Goal: Task Accomplishment & Management: Complete application form

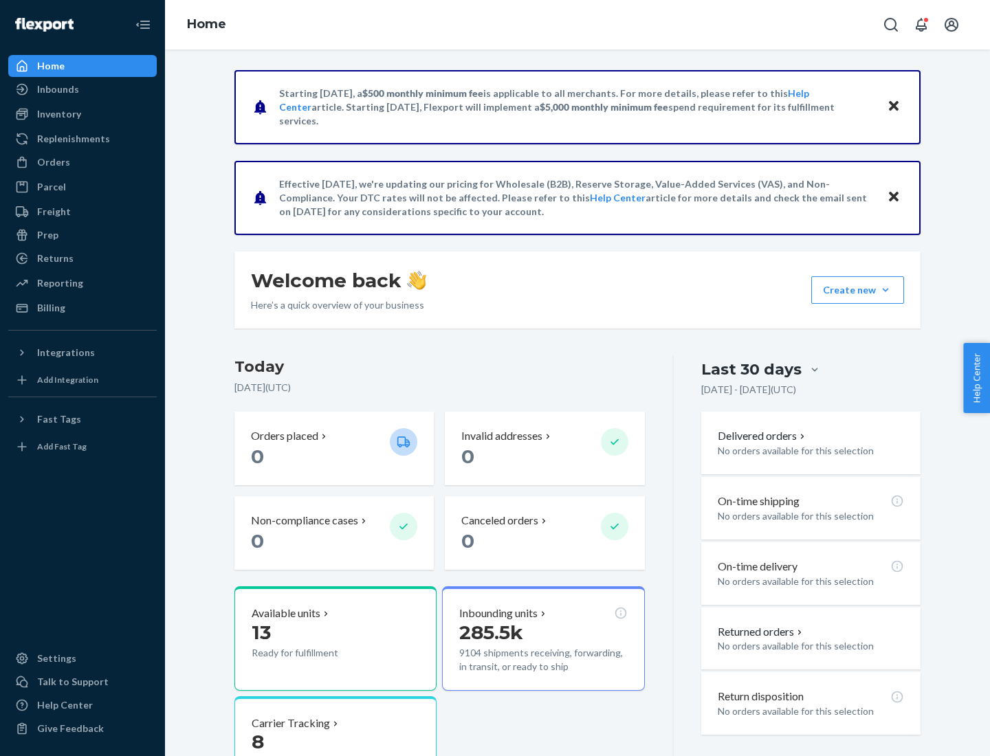
click at [885, 290] on button "Create new Create new inbound Create new order Create new product" at bounding box center [857, 289] width 93 height 27
click at [82, 89] on div "Inbounds" at bounding box center [83, 89] width 146 height 19
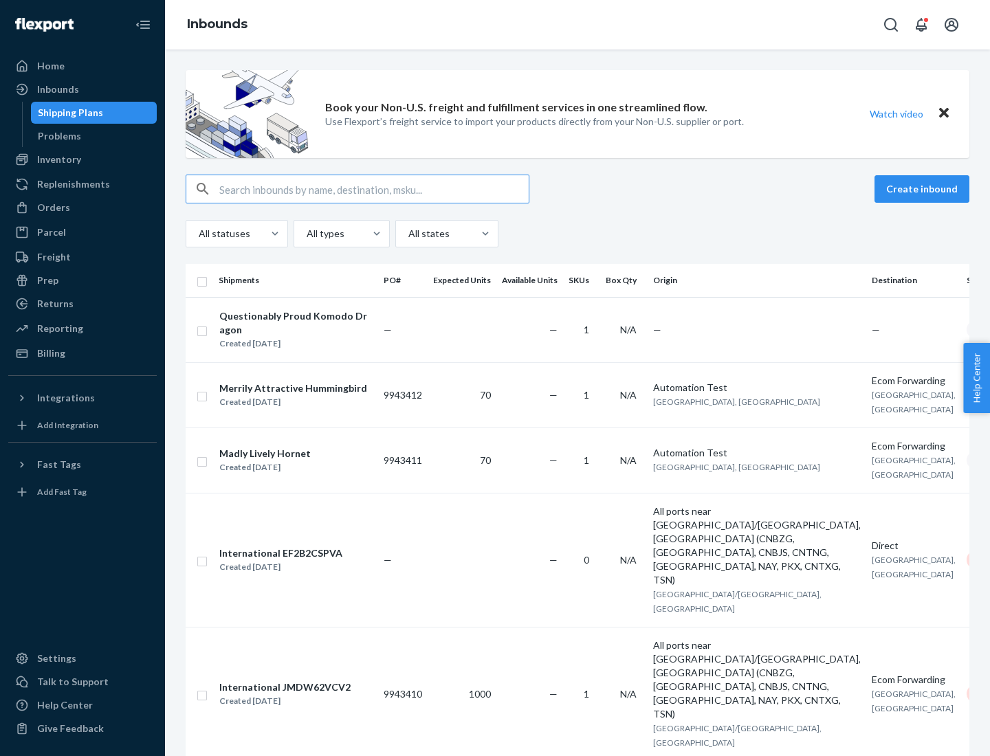
click at [924, 189] on button "Create inbound" at bounding box center [921, 188] width 95 height 27
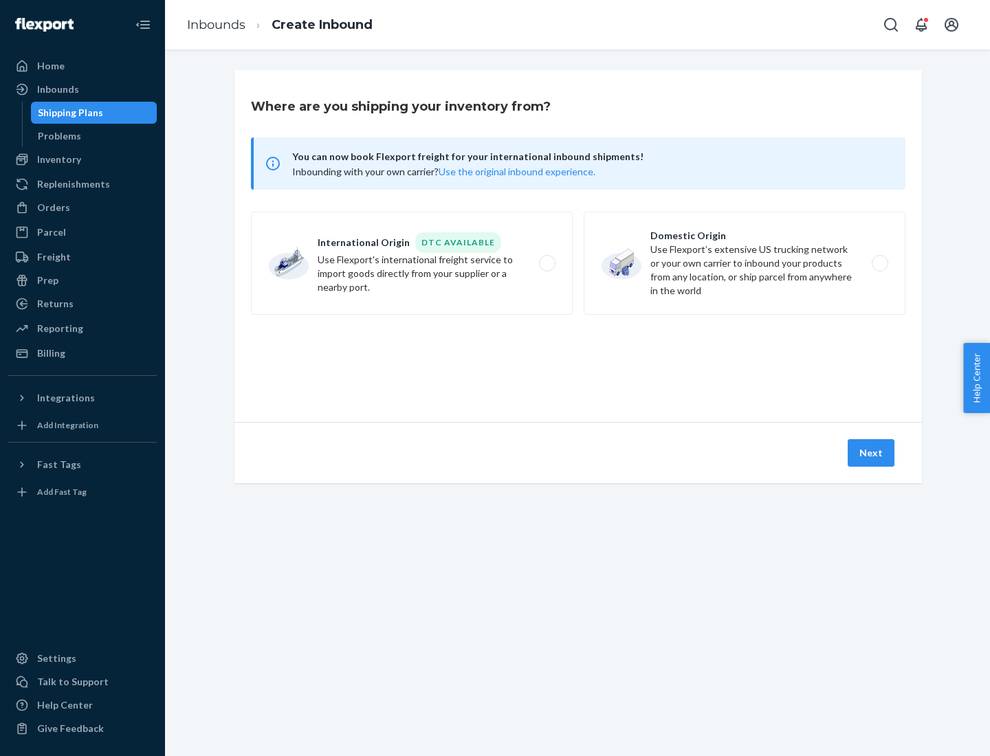
click at [744, 263] on label "Domestic Origin Use Flexport’s extensive US trucking network or your own carrie…" at bounding box center [744, 263] width 322 height 103
click at [879, 263] on input "Domestic Origin Use Flexport’s extensive US trucking network or your own carrie…" at bounding box center [883, 263] width 9 height 9
radio input "true"
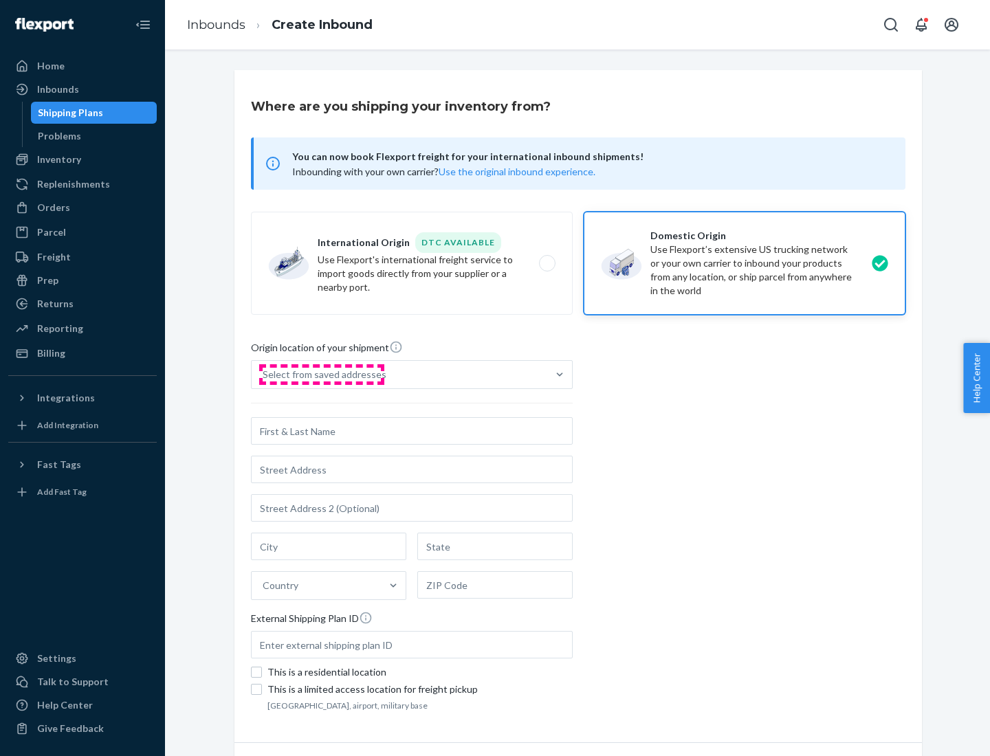
click at [321, 375] on div "Select from saved addresses" at bounding box center [325, 375] width 124 height 14
click at [264, 375] on input "Select from saved addresses" at bounding box center [263, 375] width 1 height 14
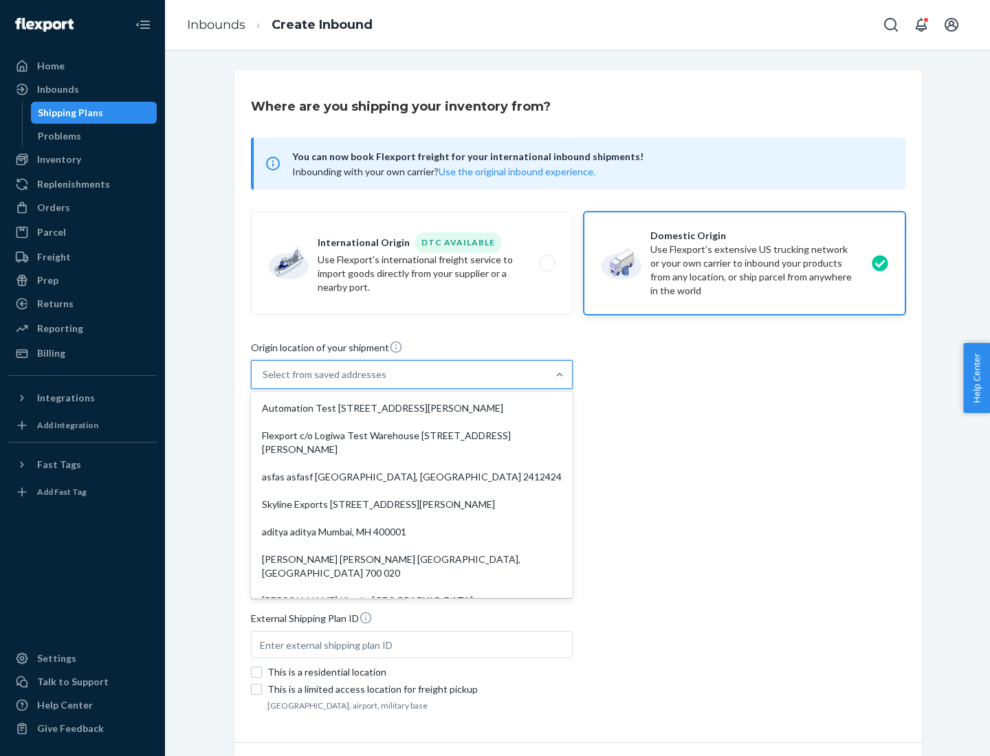
scroll to position [5, 0]
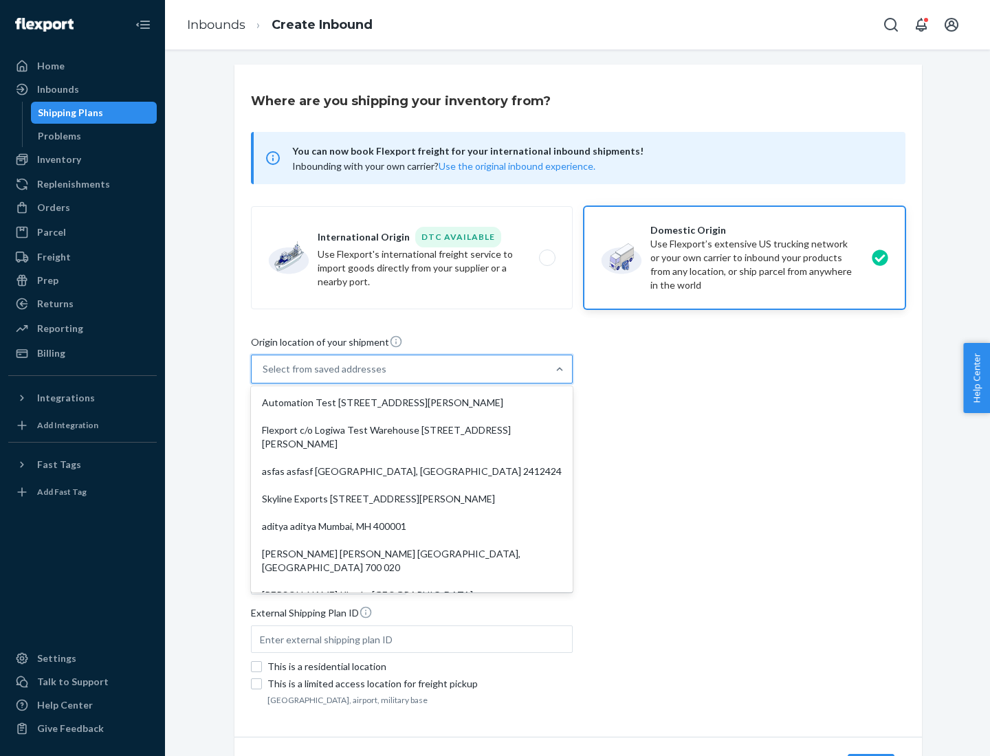
click at [412, 403] on div "Automation Test [STREET_ADDRESS][PERSON_NAME]" at bounding box center [412, 402] width 316 height 27
click at [264, 376] on input "option Automation Test [STREET_ADDRESS][PERSON_NAME]. 9 results available. Use …" at bounding box center [263, 369] width 1 height 14
type input "Automation Test"
type input "[STREET_ADDRESS][PERSON_NAME]"
type input "9th Floor"
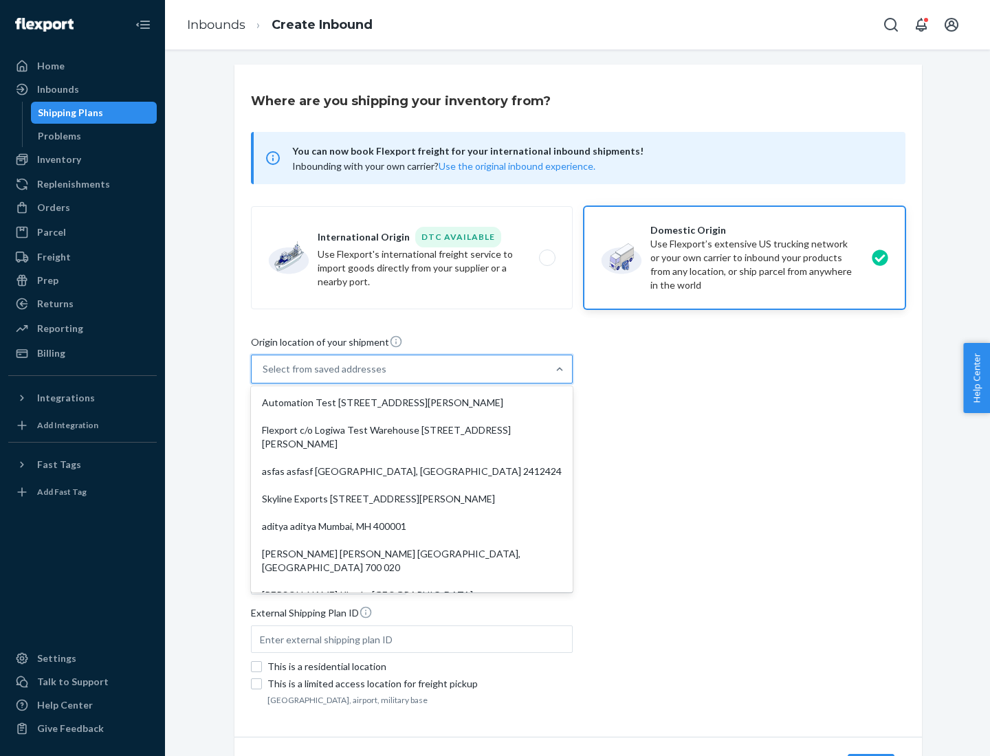
type input "[GEOGRAPHIC_DATA]"
type input "CA"
type input "94104"
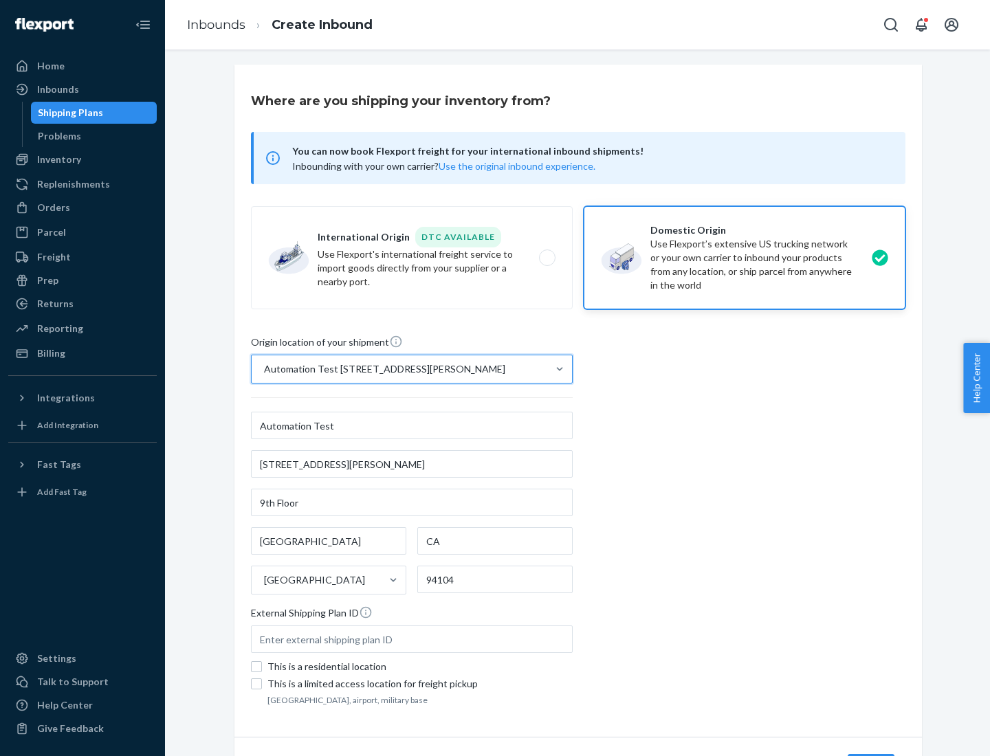
scroll to position [80, 0]
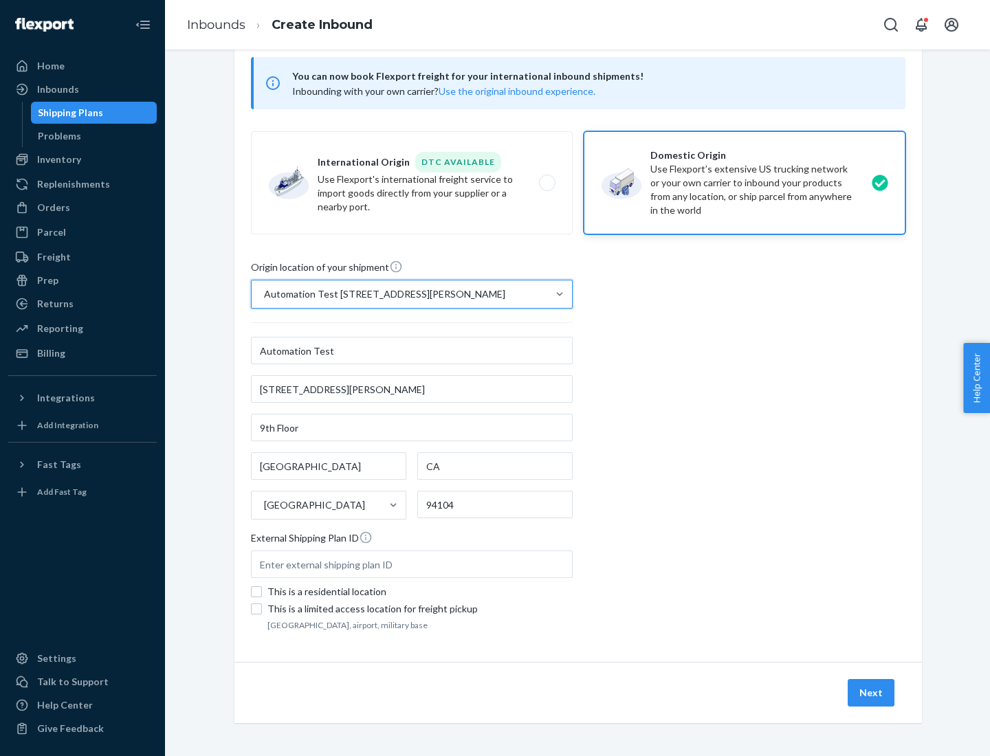
click at [871, 693] on button "Next" at bounding box center [870, 692] width 47 height 27
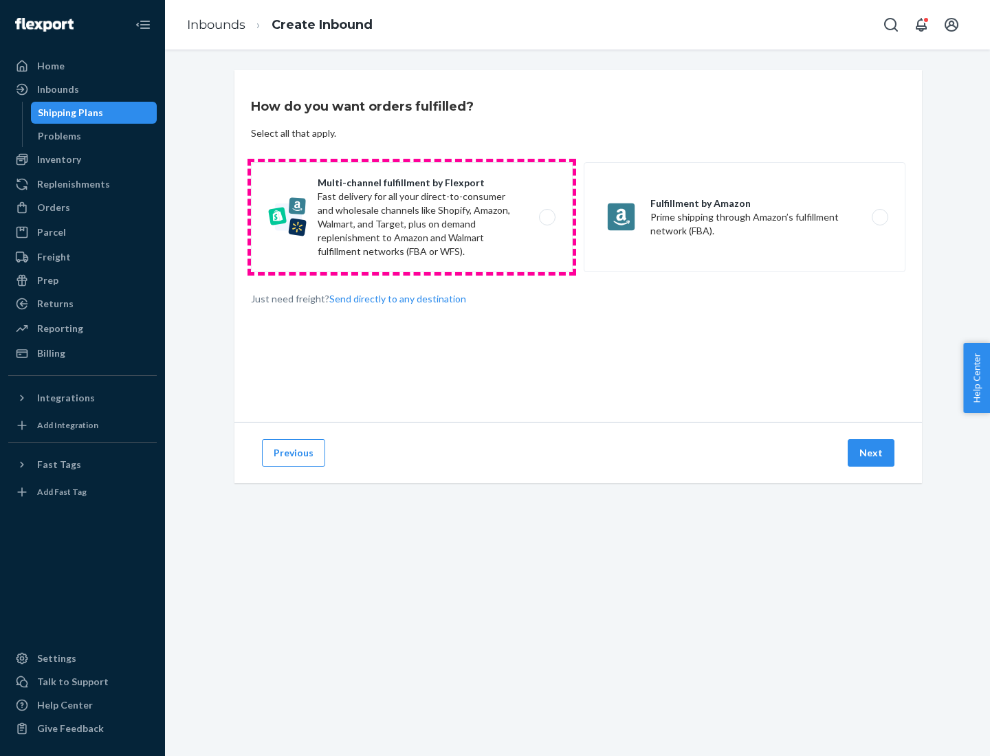
click at [412, 217] on label "Multi-channel fulfillment by Flexport Fast delivery for all your direct-to-cons…" at bounding box center [412, 217] width 322 height 110
click at [546, 217] on input "Multi-channel fulfillment by Flexport Fast delivery for all your direct-to-cons…" at bounding box center [550, 217] width 9 height 9
radio input "true"
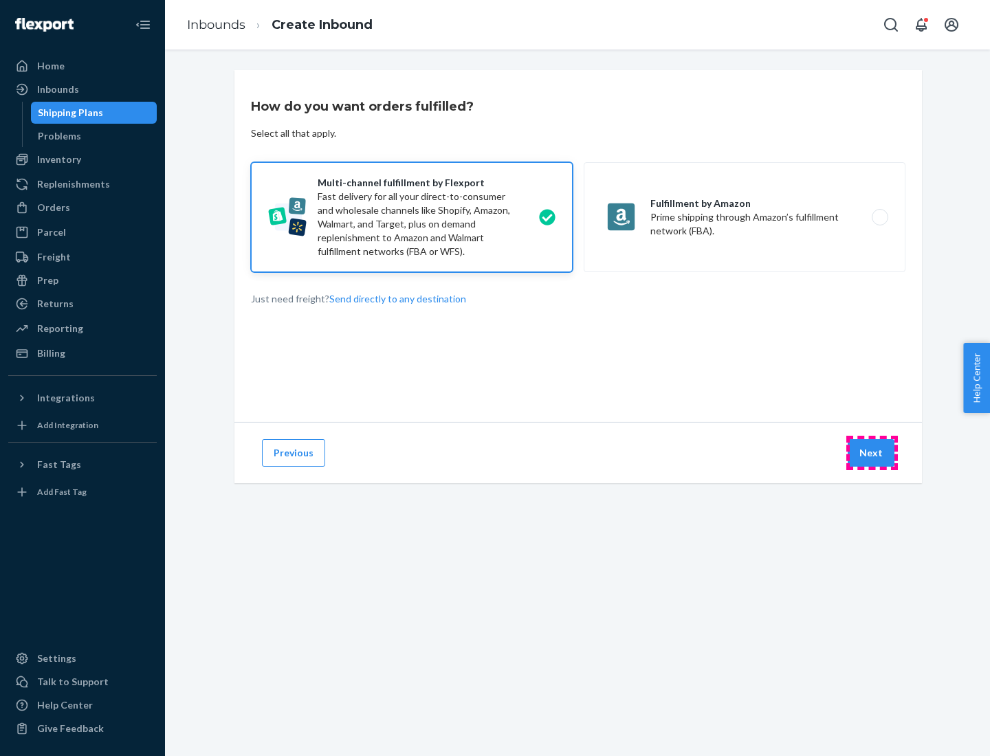
click at [871, 453] on button "Next" at bounding box center [870, 452] width 47 height 27
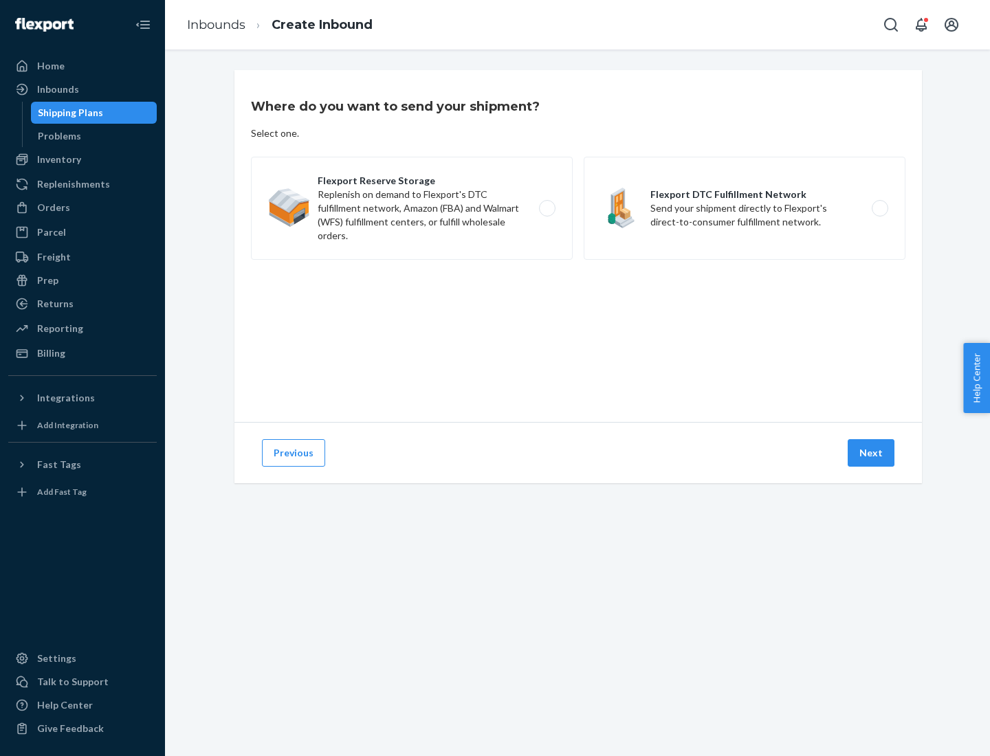
click at [744, 208] on label "Flexport DTC Fulfillment Network Send your shipment directly to Flexport's dire…" at bounding box center [744, 208] width 322 height 103
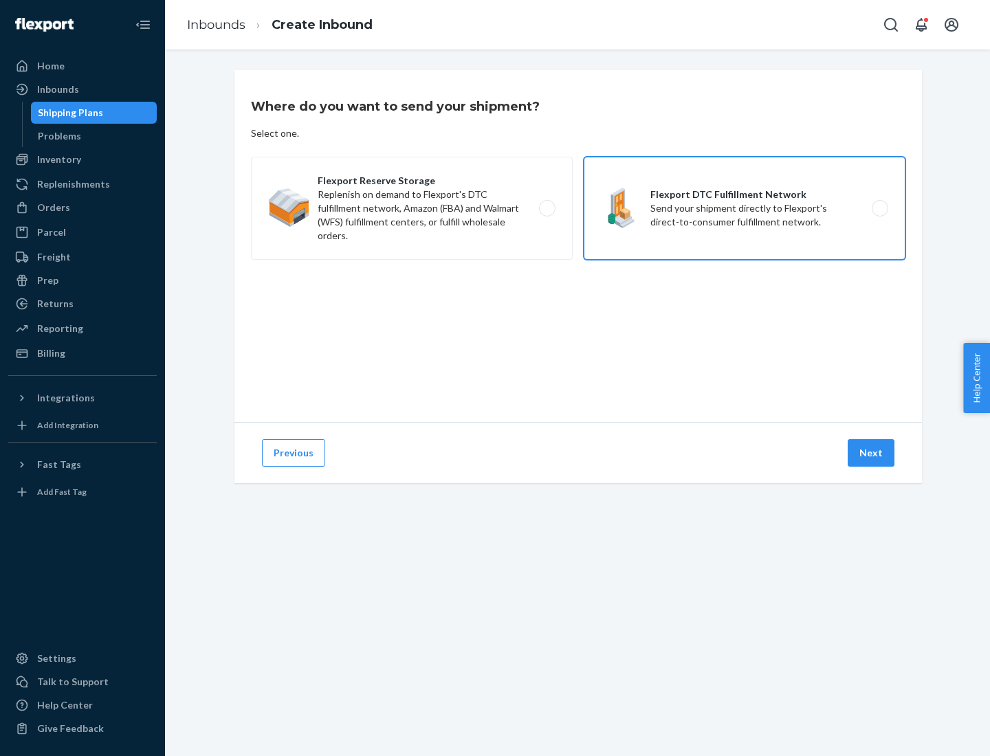
click at [879, 208] on input "Flexport DTC Fulfillment Network Send your shipment directly to Flexport's dire…" at bounding box center [883, 208] width 9 height 9
radio input "true"
click at [871, 453] on button "Next" at bounding box center [870, 452] width 47 height 27
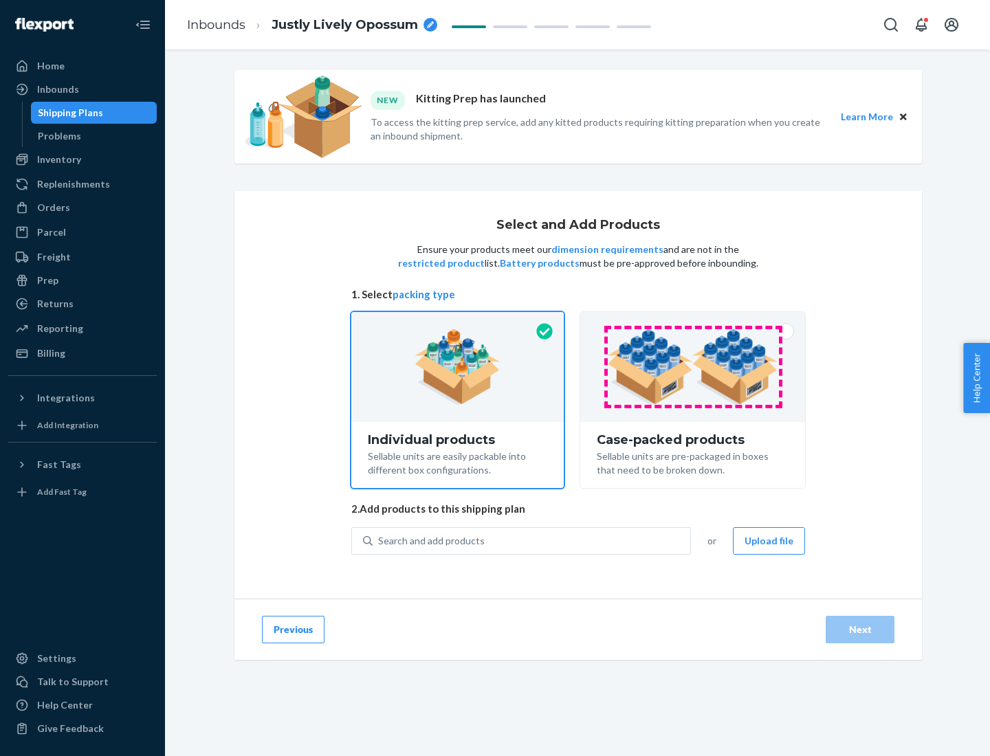
click at [693, 367] on img at bounding box center [692, 367] width 171 height 76
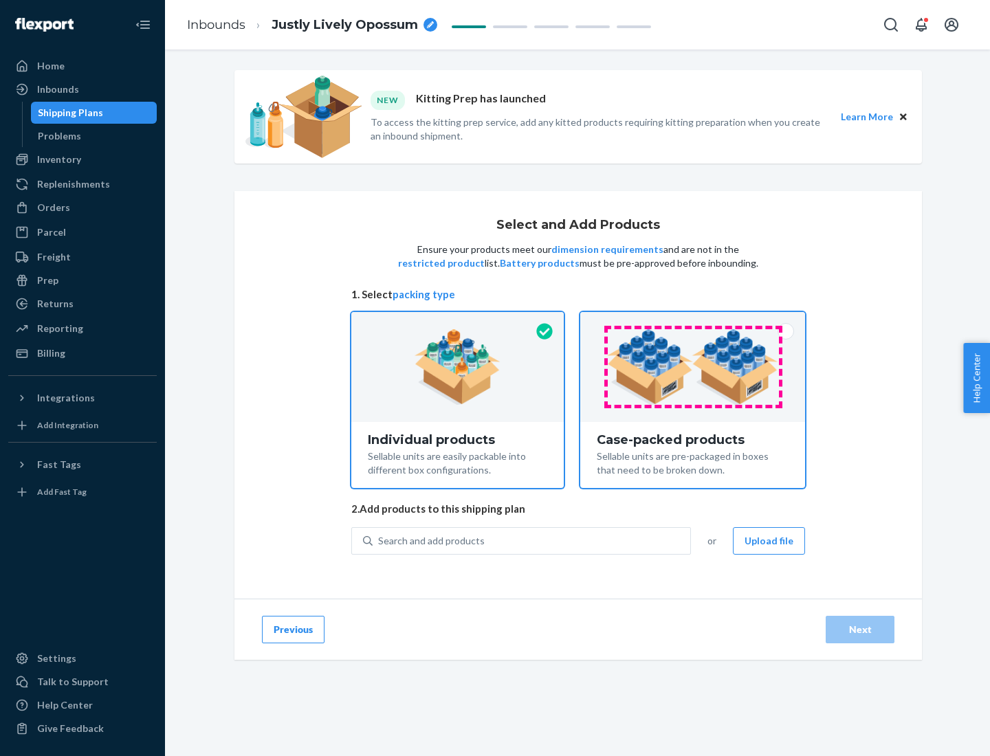
click at [693, 321] on input "Case-packed products Sellable units are pre-packaged in boxes that need to be b…" at bounding box center [692, 316] width 9 height 9
radio input "true"
radio input "false"
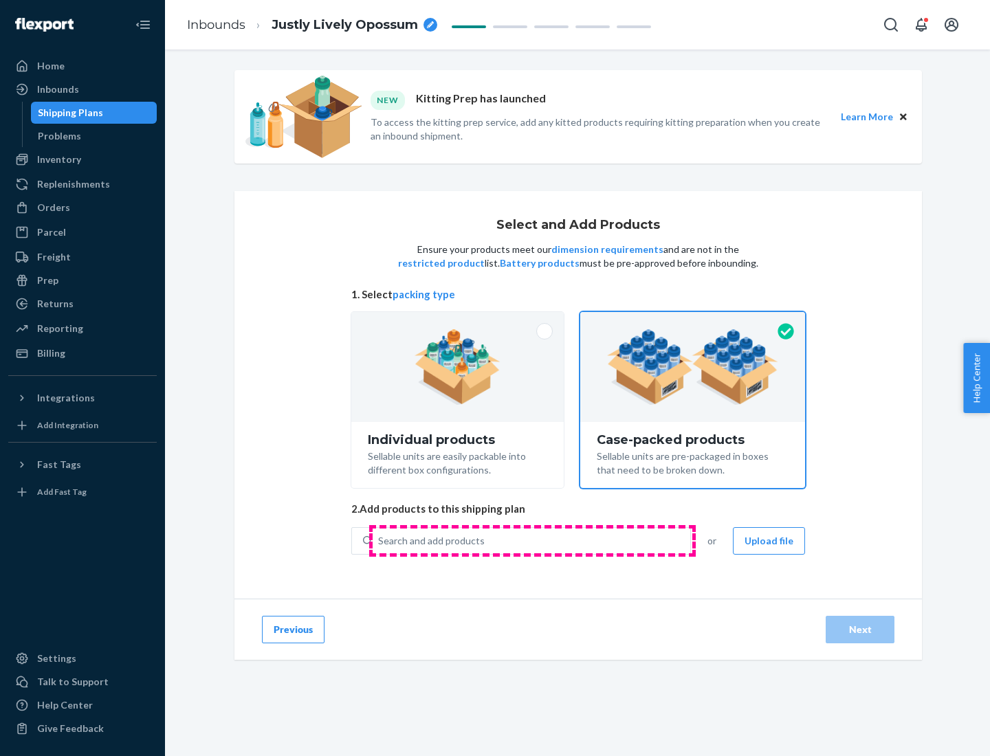
click at [532, 540] on div "Search and add products" at bounding box center [530, 540] width 317 height 25
click at [379, 540] on input "Search and add products" at bounding box center [378, 541] width 1 height 14
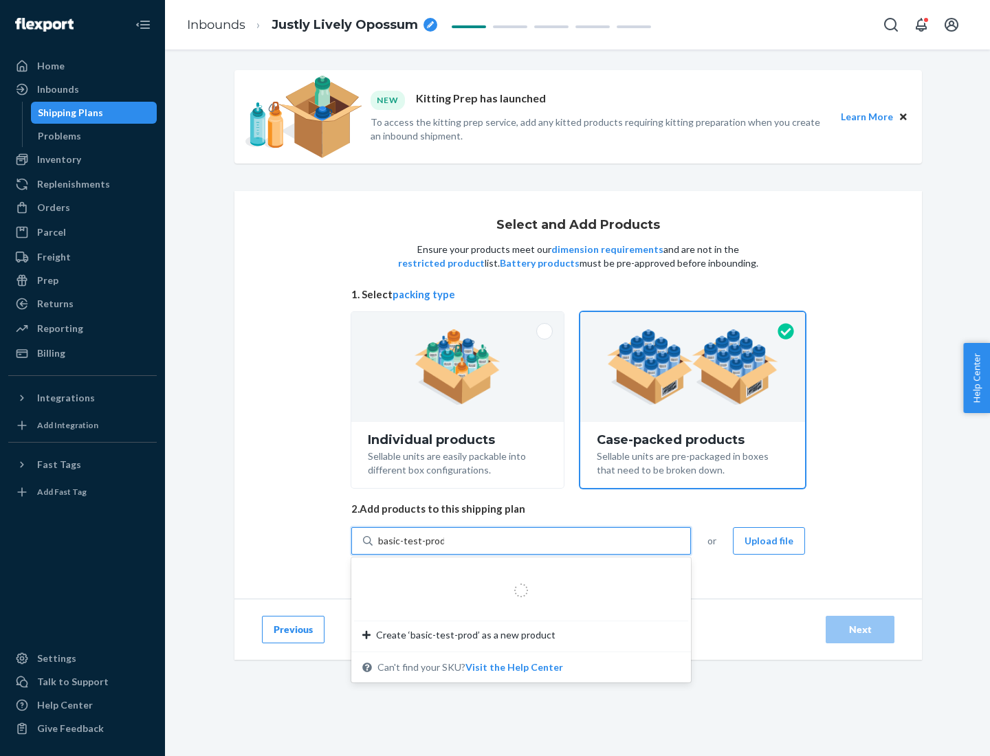
type input "basic-test-product-1"
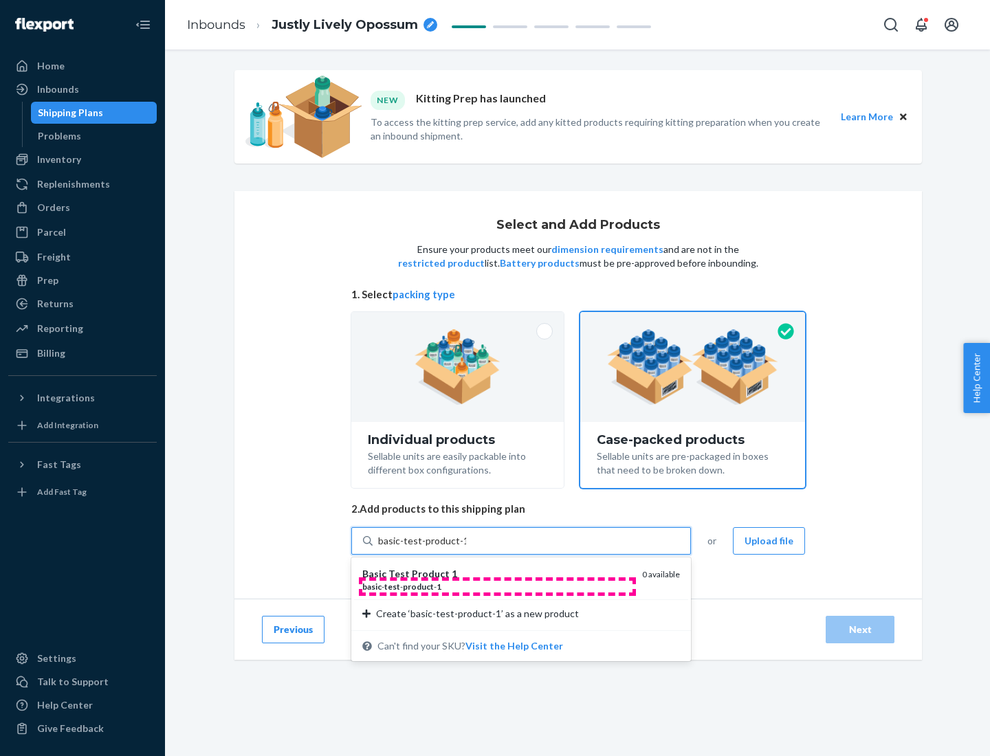
click at [497, 586] on div "basic - test - product - 1" at bounding box center [496, 587] width 269 height 12
click at [466, 548] on input "basic-test-product-1" at bounding box center [422, 541] width 88 height 14
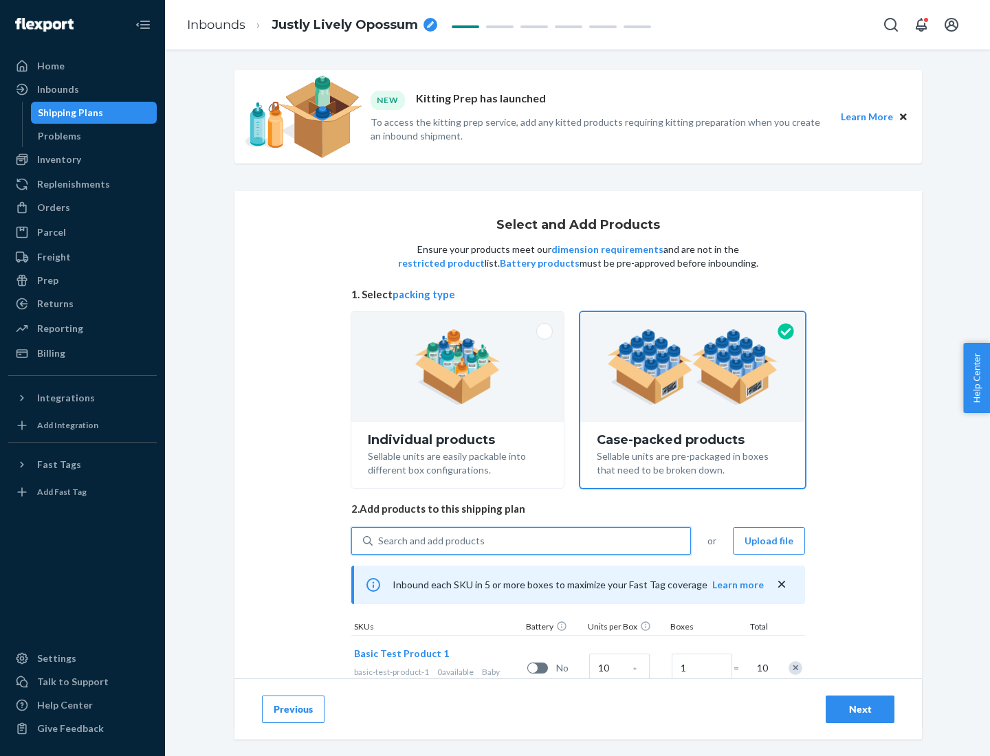
scroll to position [49, 0]
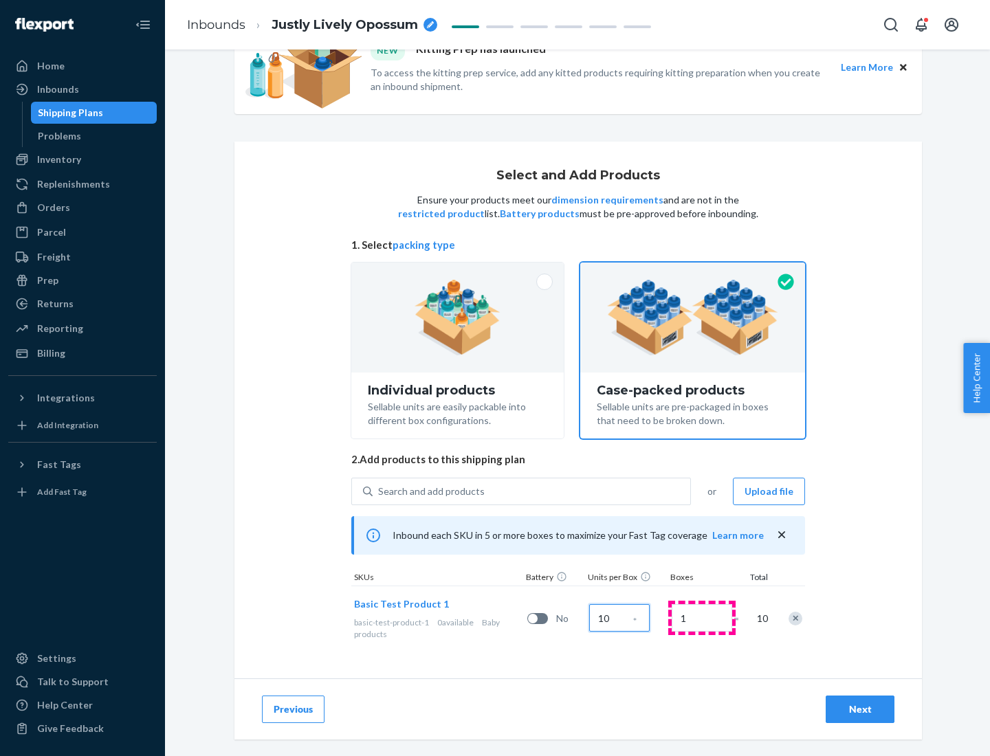
type input "10"
type input "7"
click at [860, 709] on div "Next" at bounding box center [859, 709] width 45 height 14
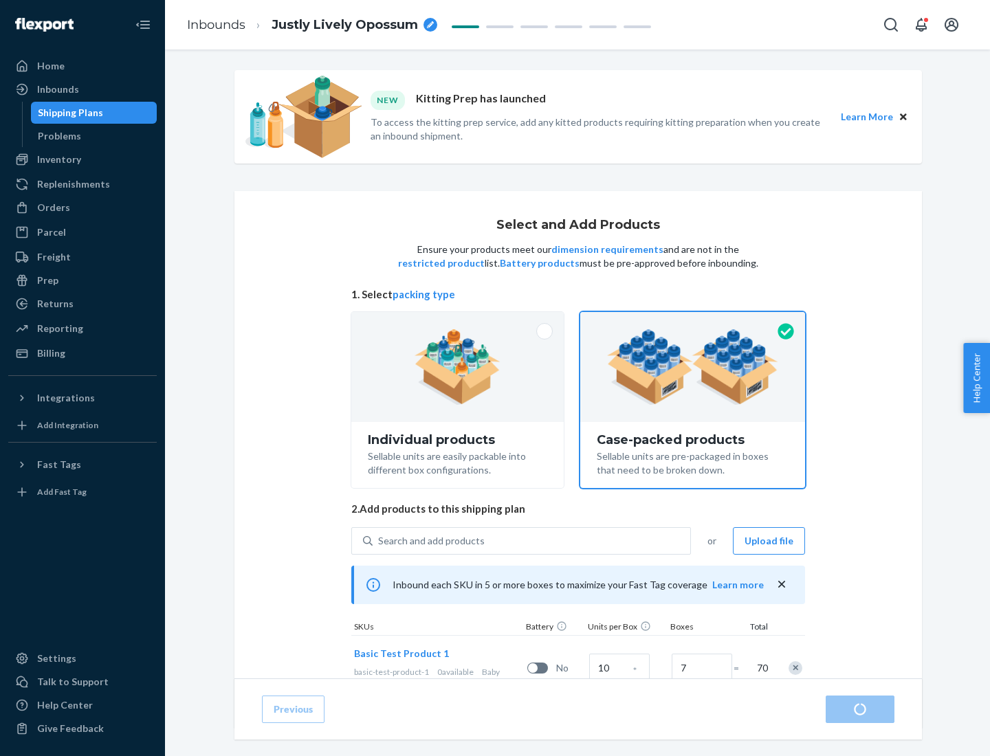
radio input "true"
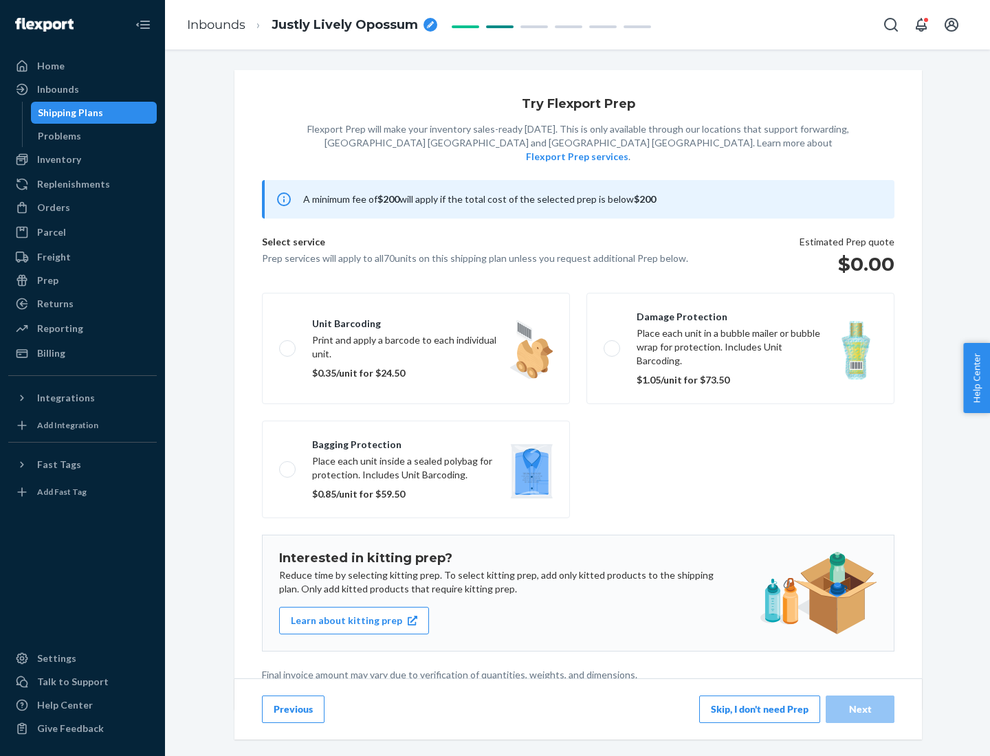
scroll to position [3, 0]
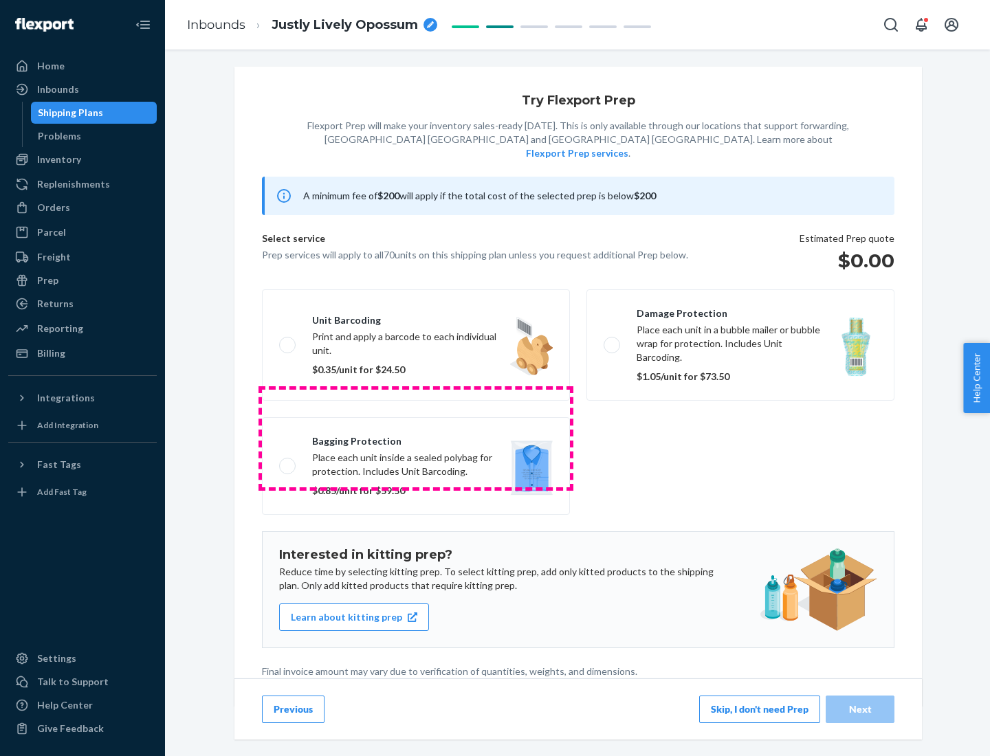
click at [416, 438] on label "Bagging protection Place each unit inside a sealed polybag for protection. Incl…" at bounding box center [416, 466] width 308 height 98
click at [288, 461] on input "Bagging protection Place each unit inside a sealed polybag for protection. Incl…" at bounding box center [283, 465] width 9 height 9
checkbox input "true"
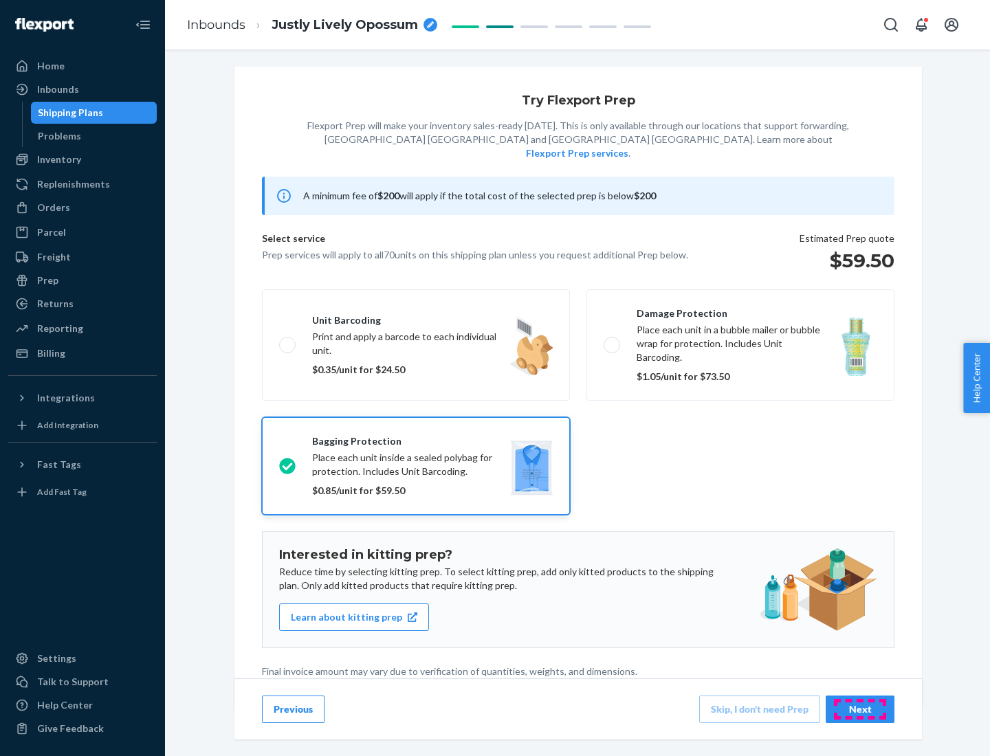
click at [860, 709] on div "Next" at bounding box center [859, 709] width 45 height 14
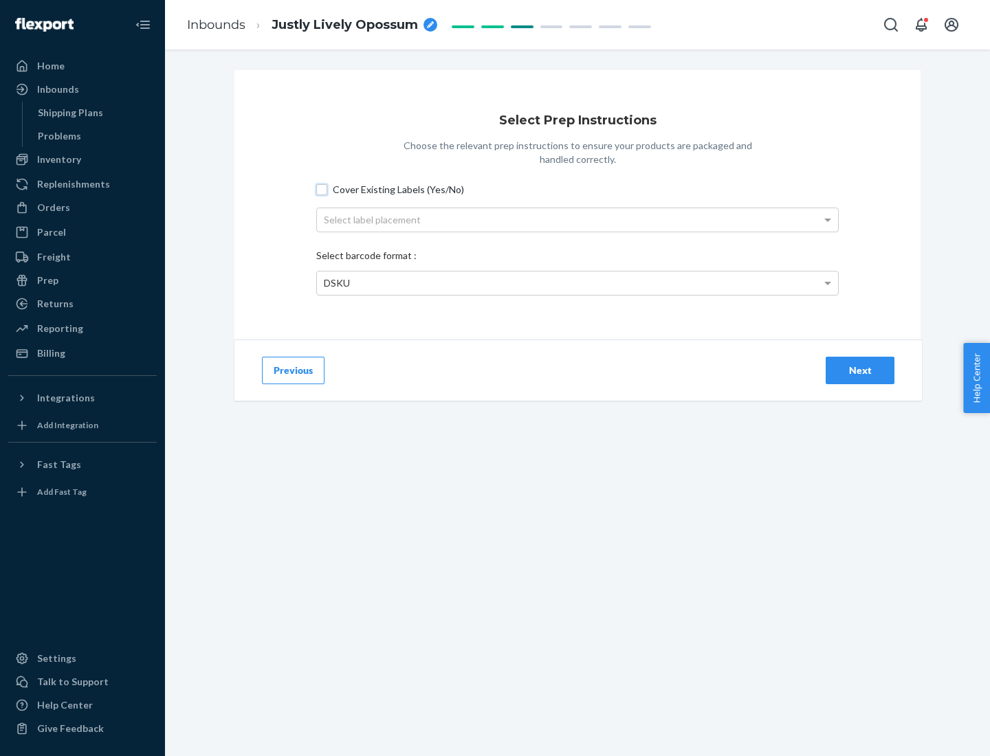
click at [322, 189] on input "Cover Existing Labels (Yes/No)" at bounding box center [321, 189] width 11 height 11
checkbox input "true"
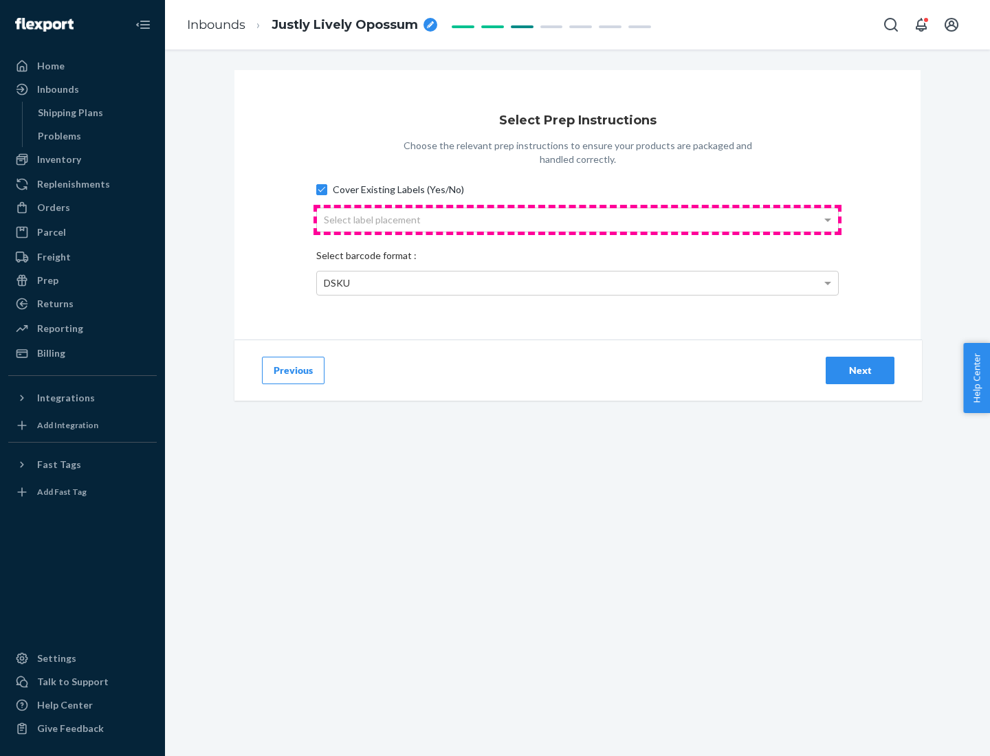
click at [577, 219] on div "Select label placement" at bounding box center [577, 219] width 521 height 23
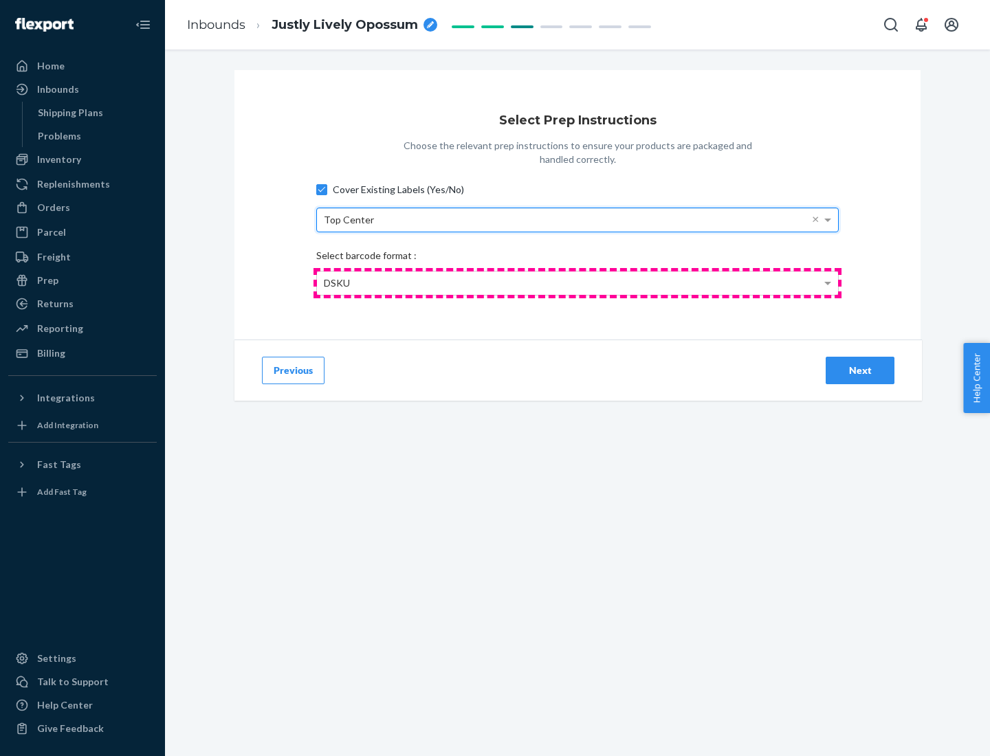
click at [577, 282] on div "DSKU" at bounding box center [577, 282] width 521 height 23
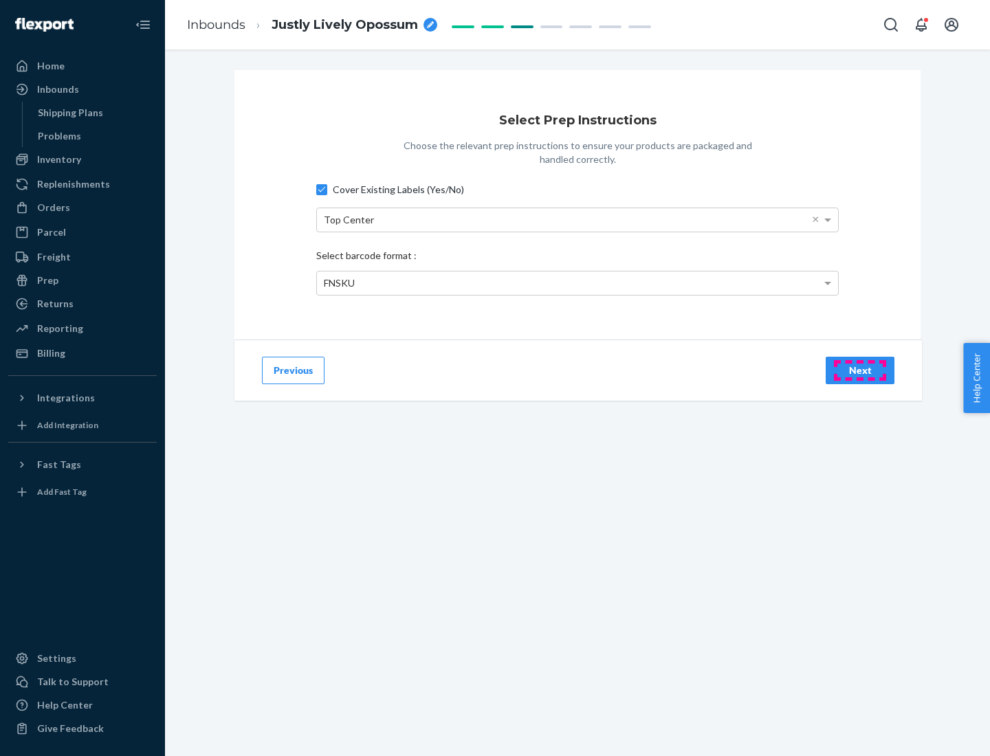
click at [860, 370] on div "Next" at bounding box center [859, 371] width 45 height 14
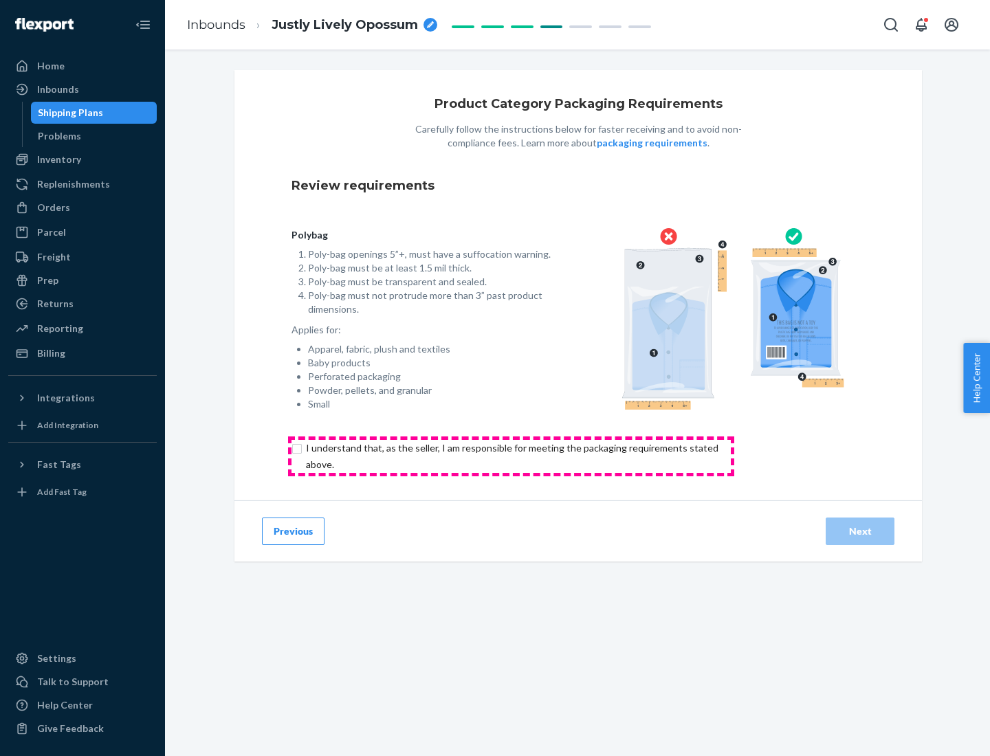
click at [511, 456] on input "checkbox" at bounding box center [519, 456] width 457 height 33
checkbox input "true"
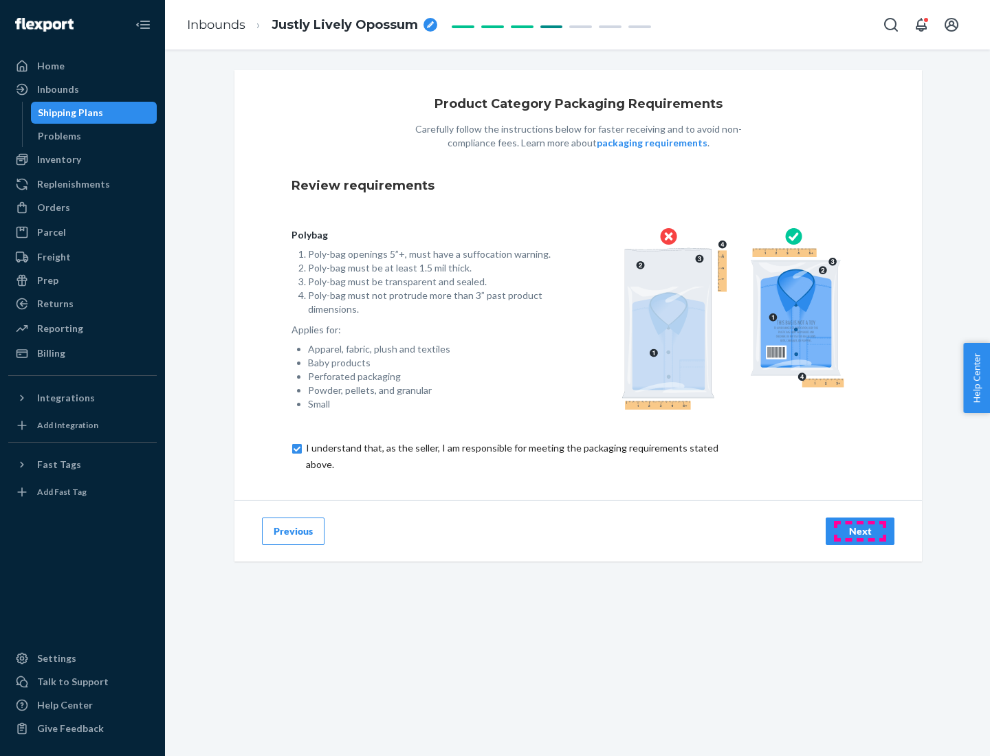
click at [860, 531] on div "Next" at bounding box center [859, 531] width 45 height 14
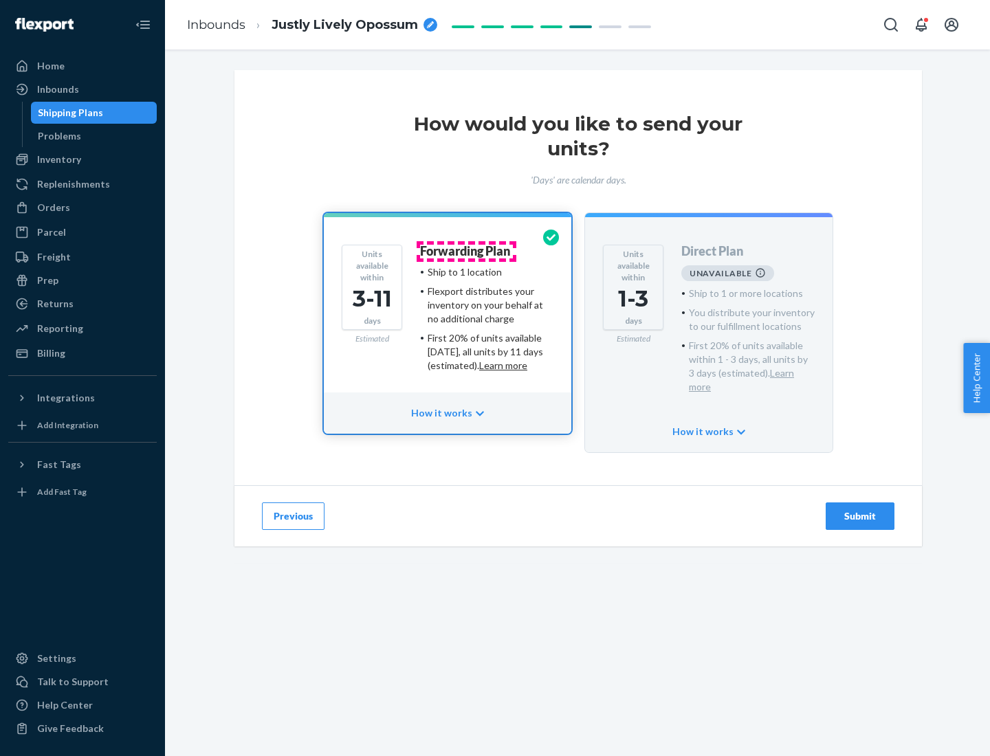
click at [466, 251] on h4 "Forwarding Plan" at bounding box center [465, 252] width 90 height 14
click at [860, 509] on div "Submit" at bounding box center [859, 516] width 45 height 14
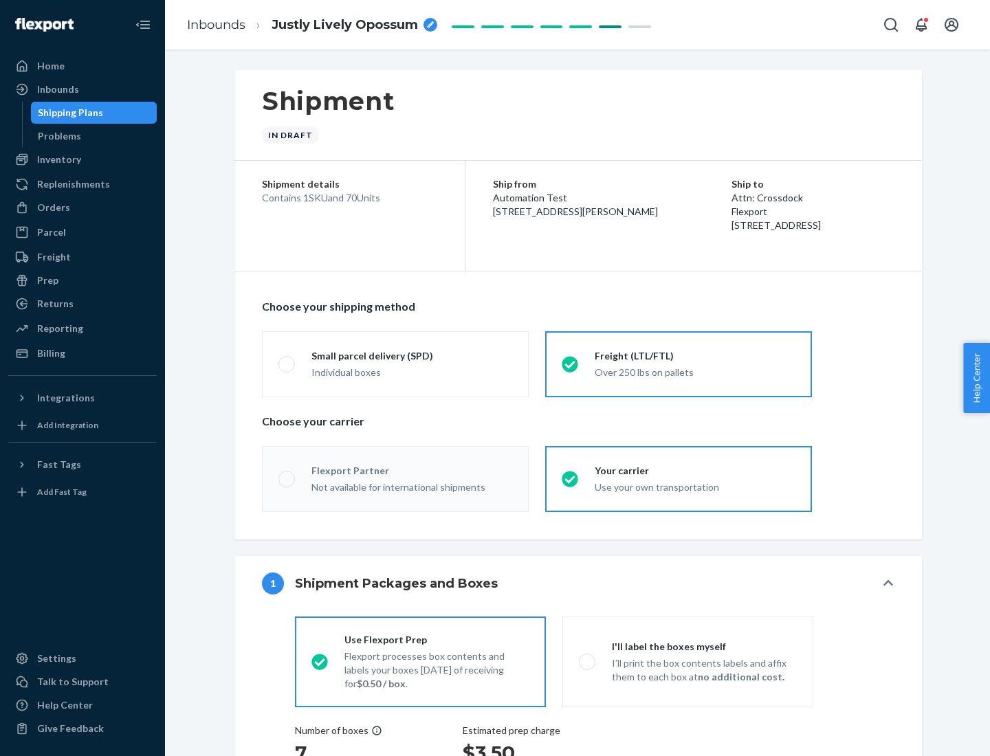
radio input "true"
radio input "false"
radio input "true"
radio input "false"
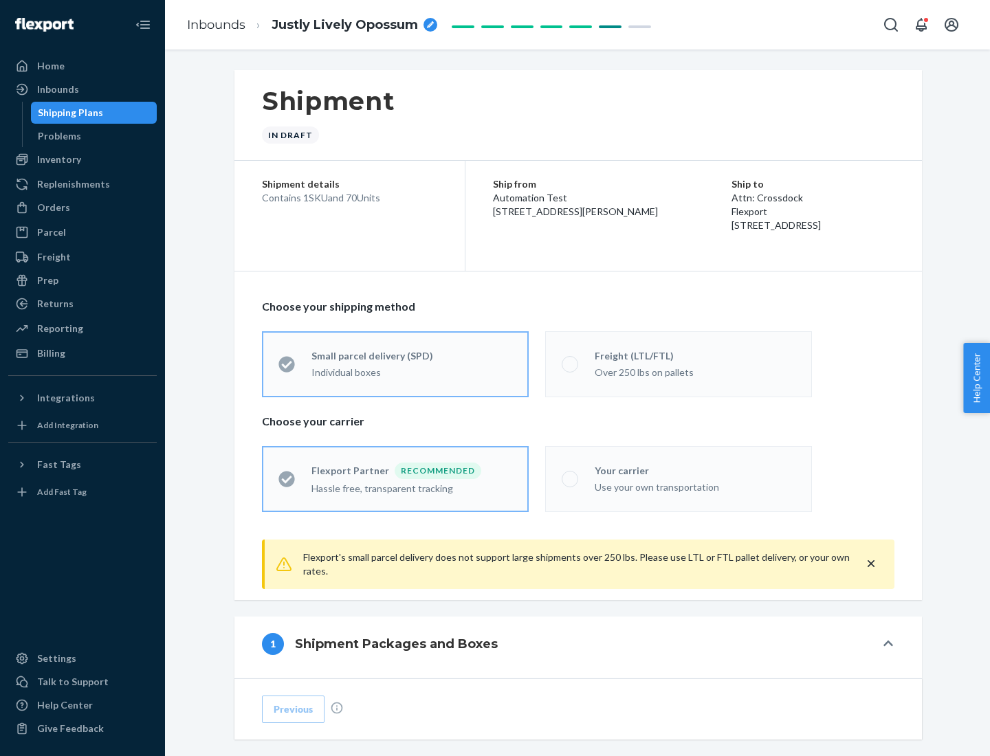
click at [678, 364] on div "Over 250 lbs on pallets" at bounding box center [694, 371] width 201 height 16
click at [570, 364] on input "Freight (LTL/FTL) Over 250 lbs on pallets" at bounding box center [565, 363] width 9 height 9
radio input "true"
radio input "false"
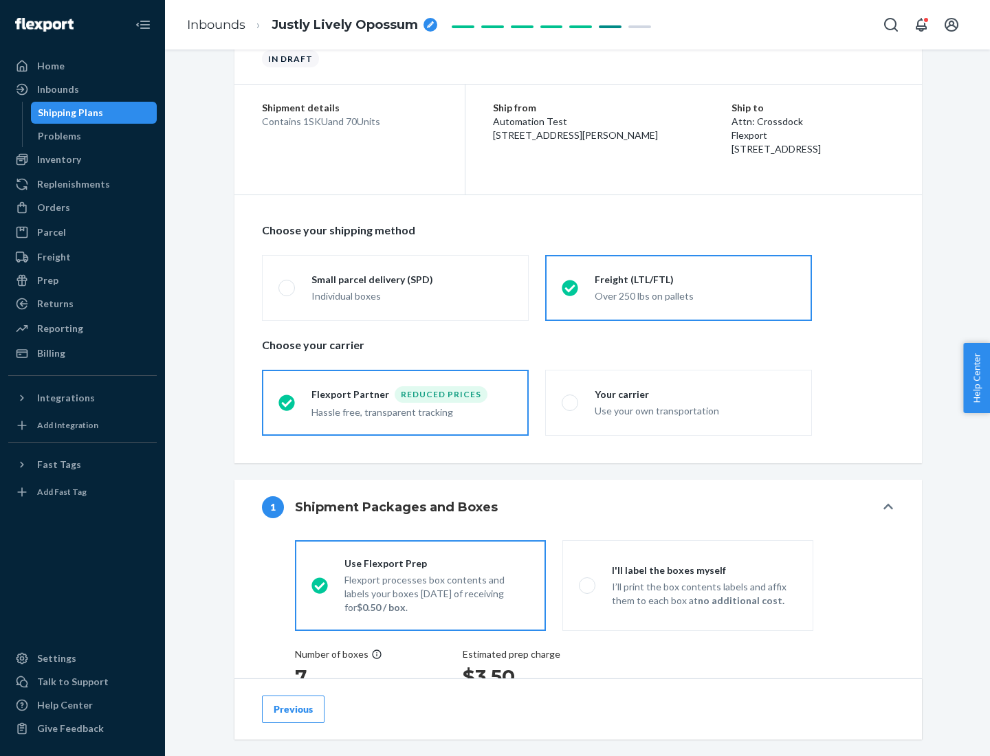
click at [678, 402] on div "Use your own transportation" at bounding box center [694, 409] width 201 height 16
click at [570, 402] on input "Your carrier Use your own transportation" at bounding box center [565, 402] width 9 height 9
radio input "true"
radio input "false"
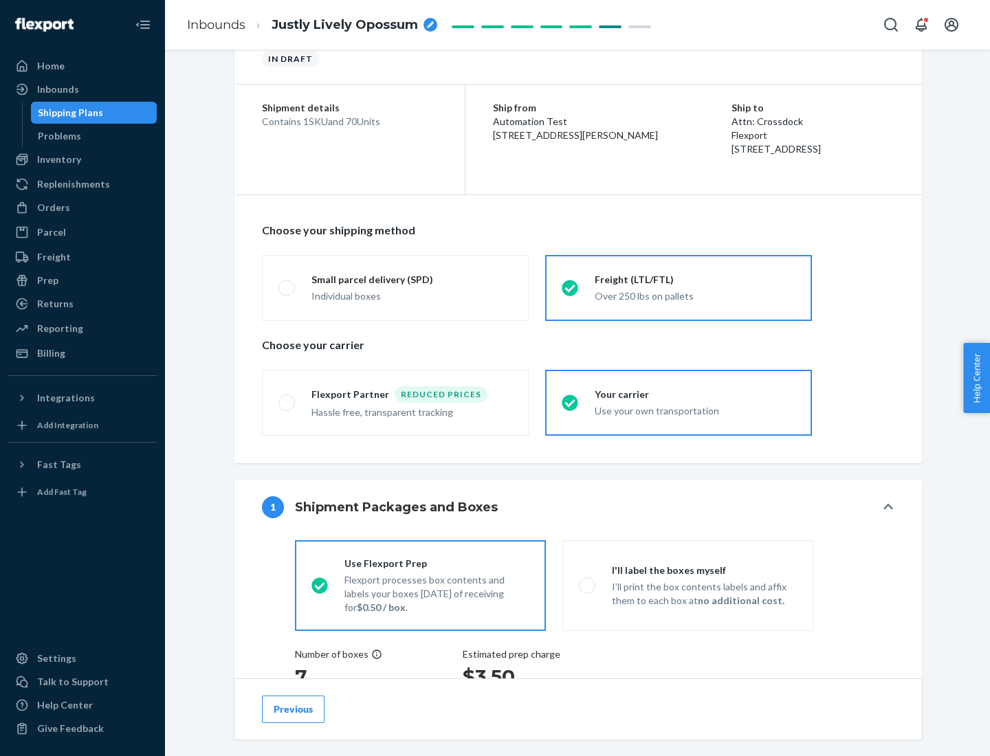
scroll to position [259, 0]
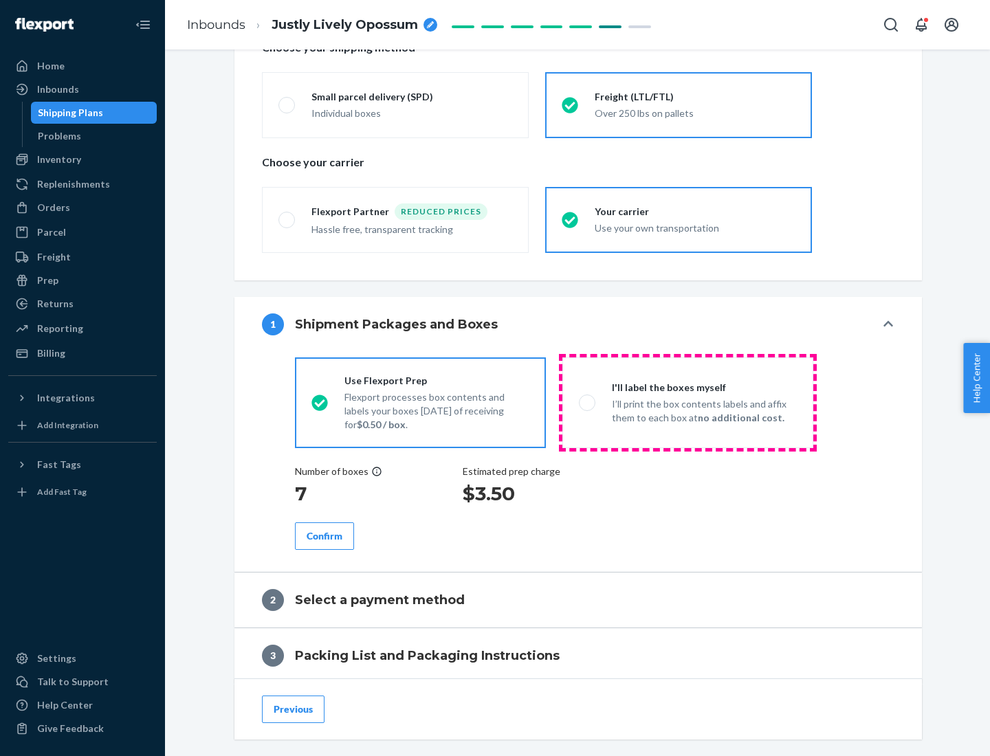
click at [687, 402] on p "I’ll print the box contents labels and affix them to each box at no additional …" at bounding box center [704, 410] width 185 height 27
click at [588, 402] on input "I'll label the boxes myself I’ll print the box contents labels and affix them t…" at bounding box center [583, 402] width 9 height 9
radio input "true"
radio input "false"
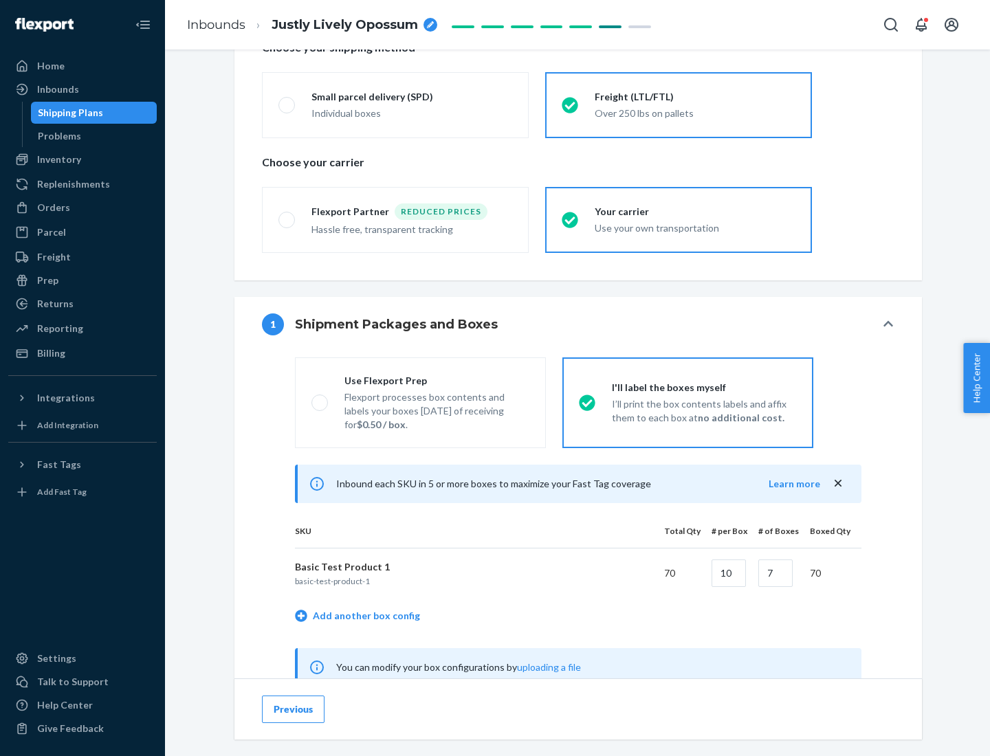
scroll to position [430, 0]
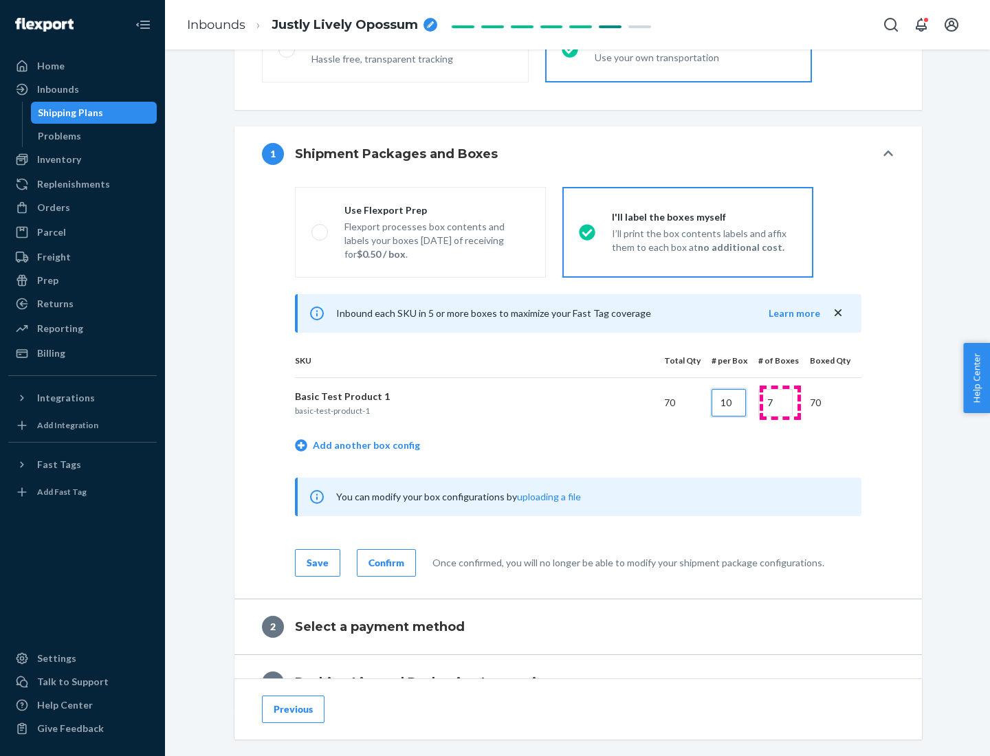
type input "10"
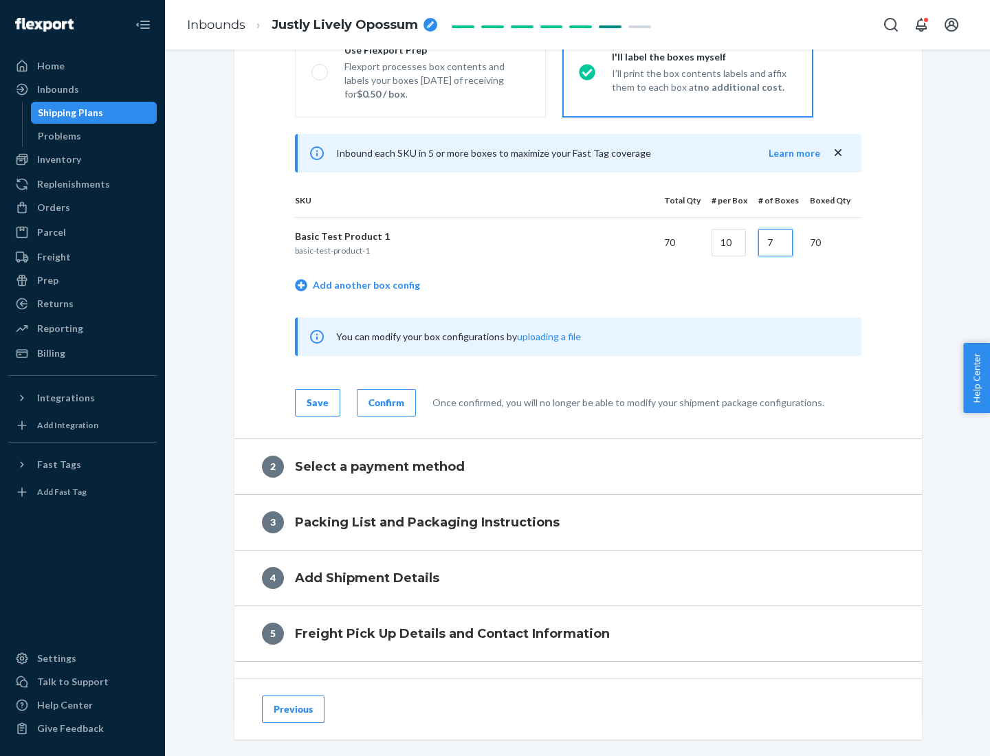
type input "7"
click at [384, 402] on div "Confirm" at bounding box center [386, 403] width 36 height 14
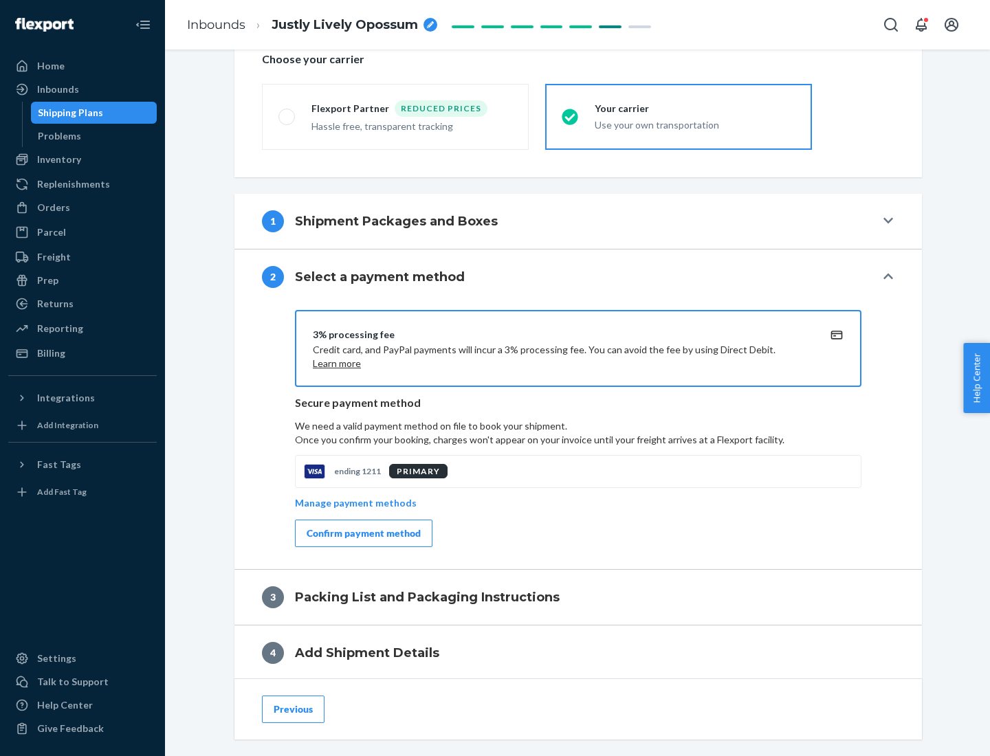
scroll to position [493, 0]
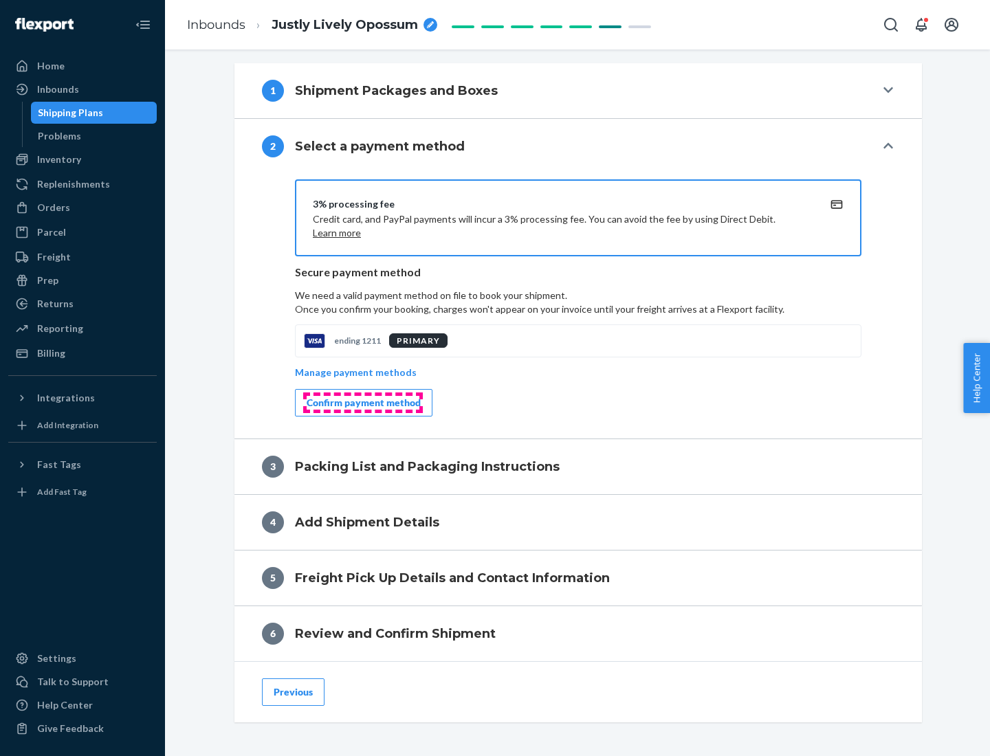
click at [362, 403] on div "Confirm payment method" at bounding box center [363, 403] width 114 height 14
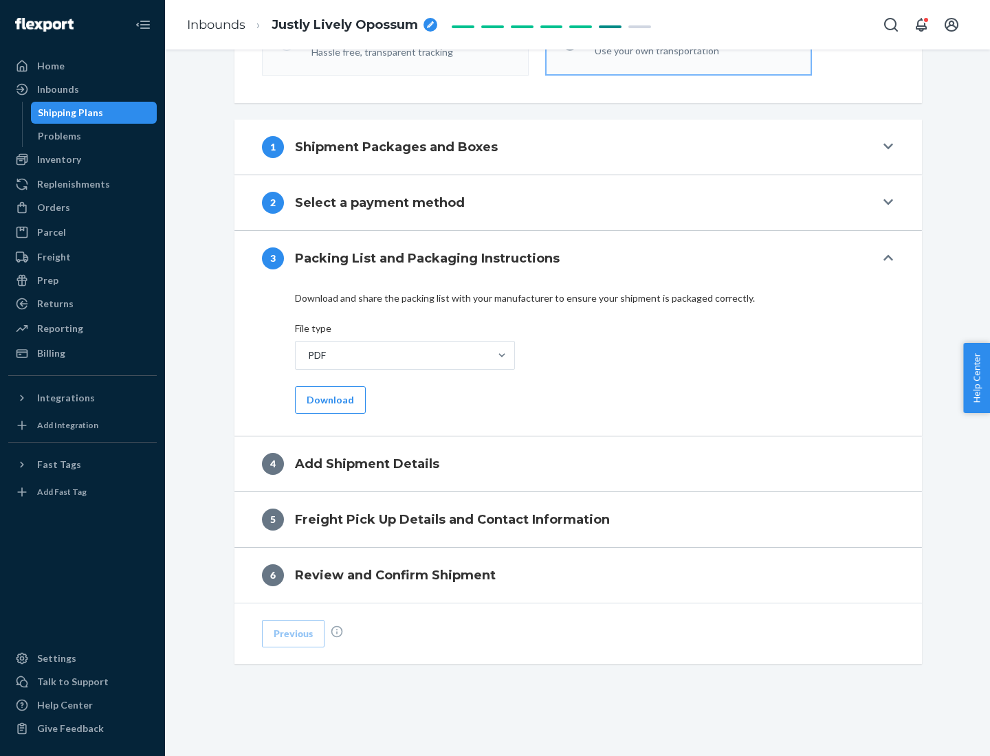
scroll to position [434, 0]
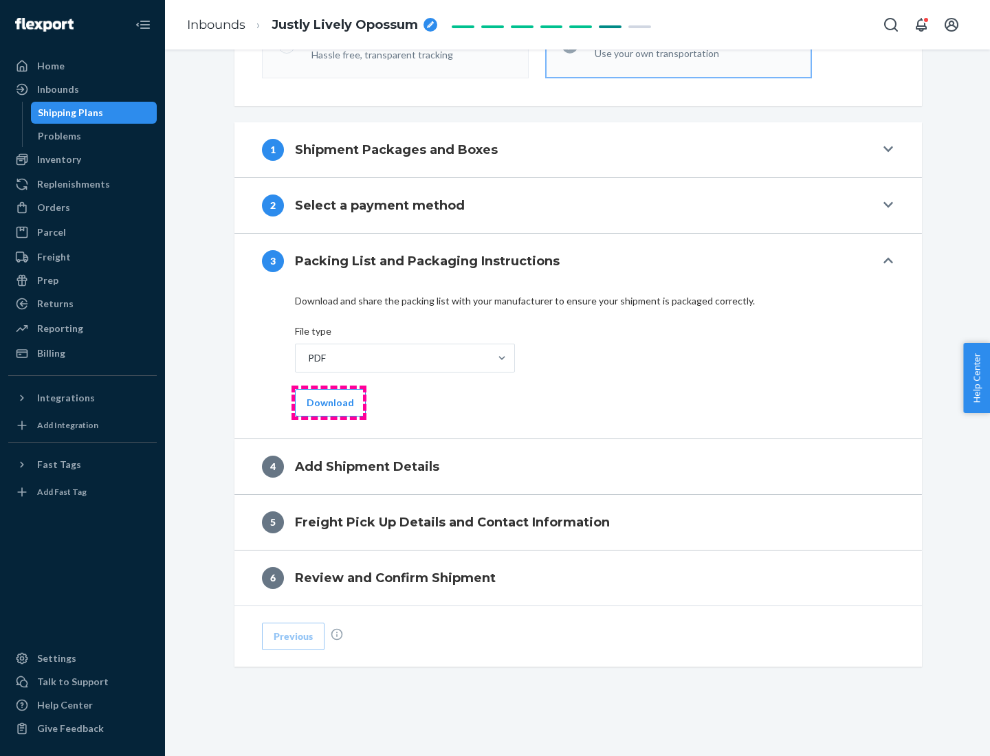
click at [328, 402] on button "Download" at bounding box center [330, 402] width 71 height 27
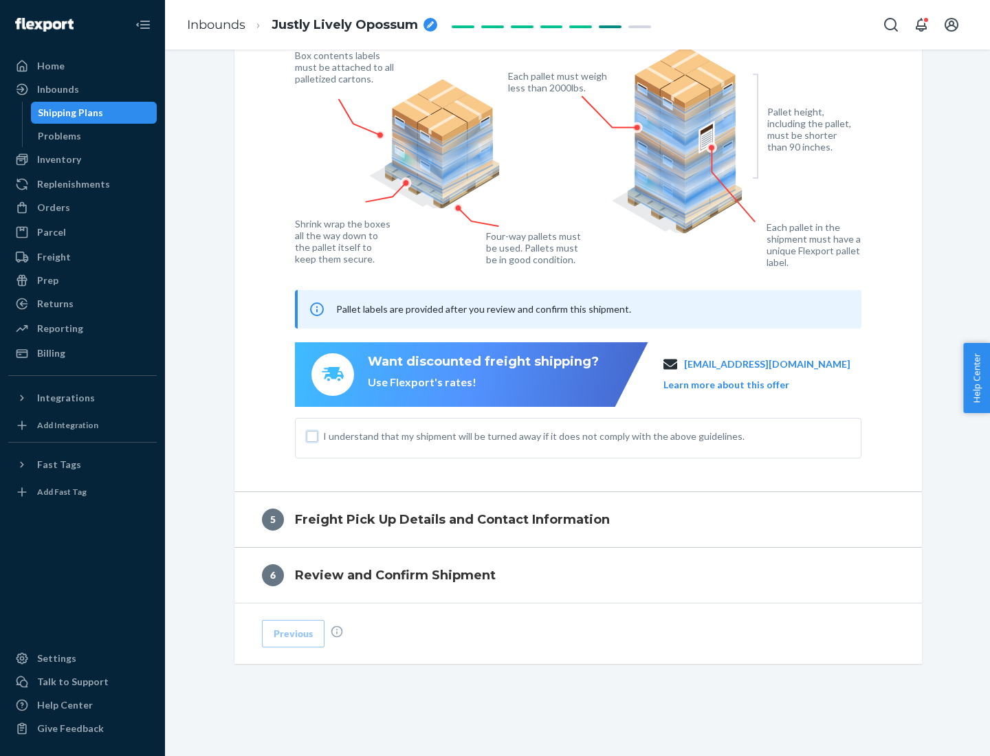
click at [312, 436] on input "I understand that my shipment will be turned away if it does not comply with th…" at bounding box center [311, 436] width 11 height 11
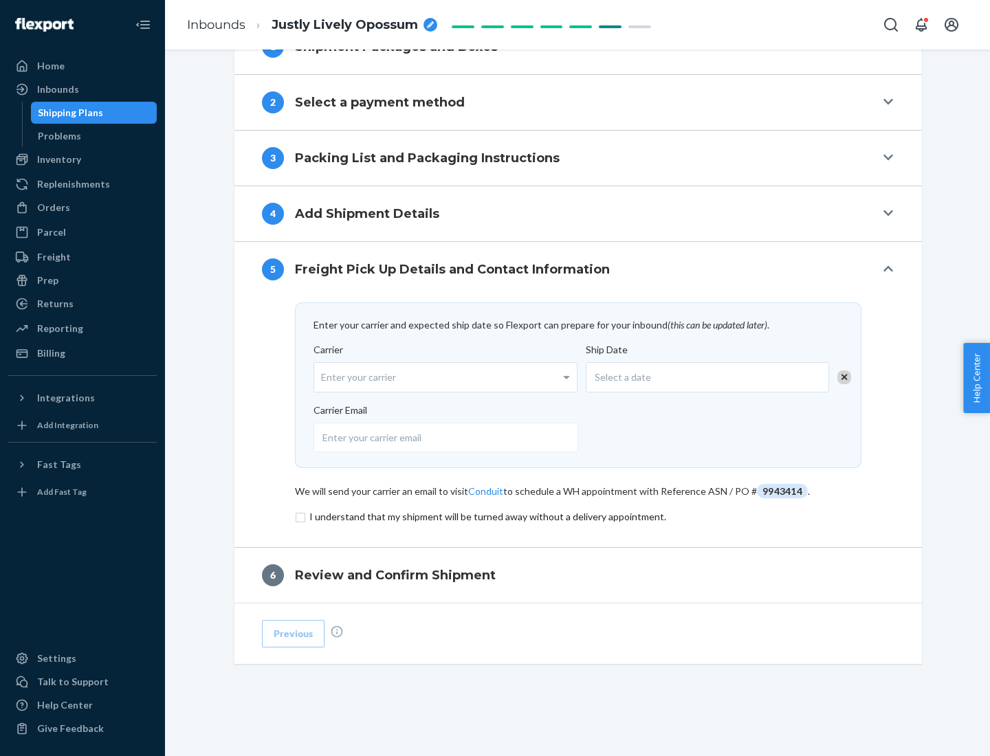
scroll to position [537, 0]
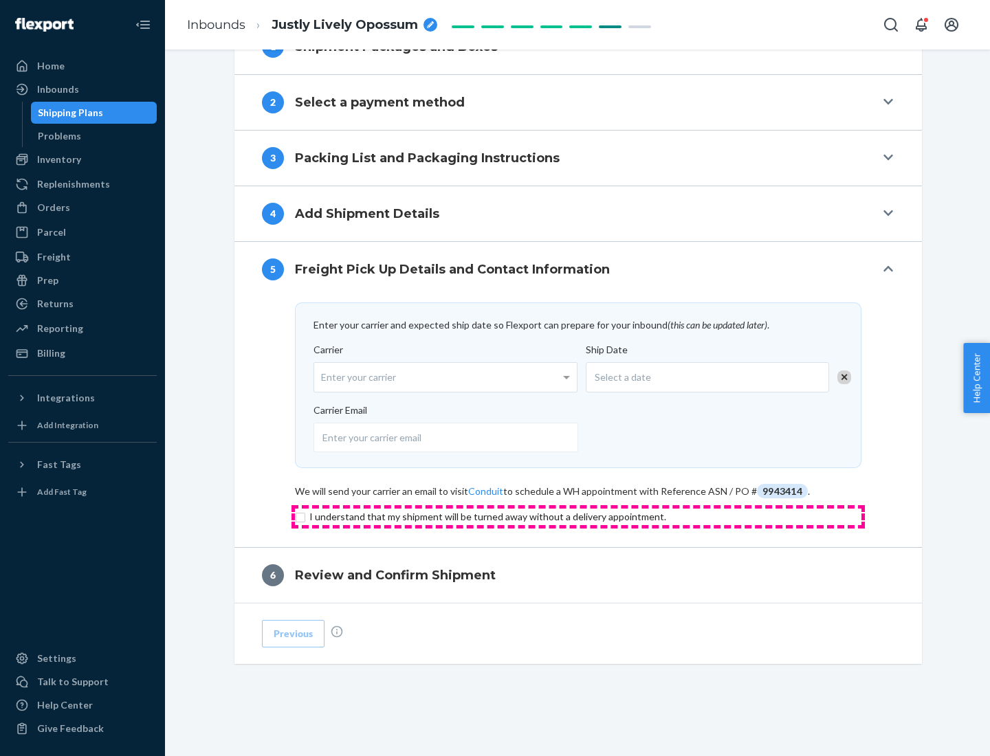
click at [578, 516] on input "checkbox" at bounding box center [578, 517] width 566 height 16
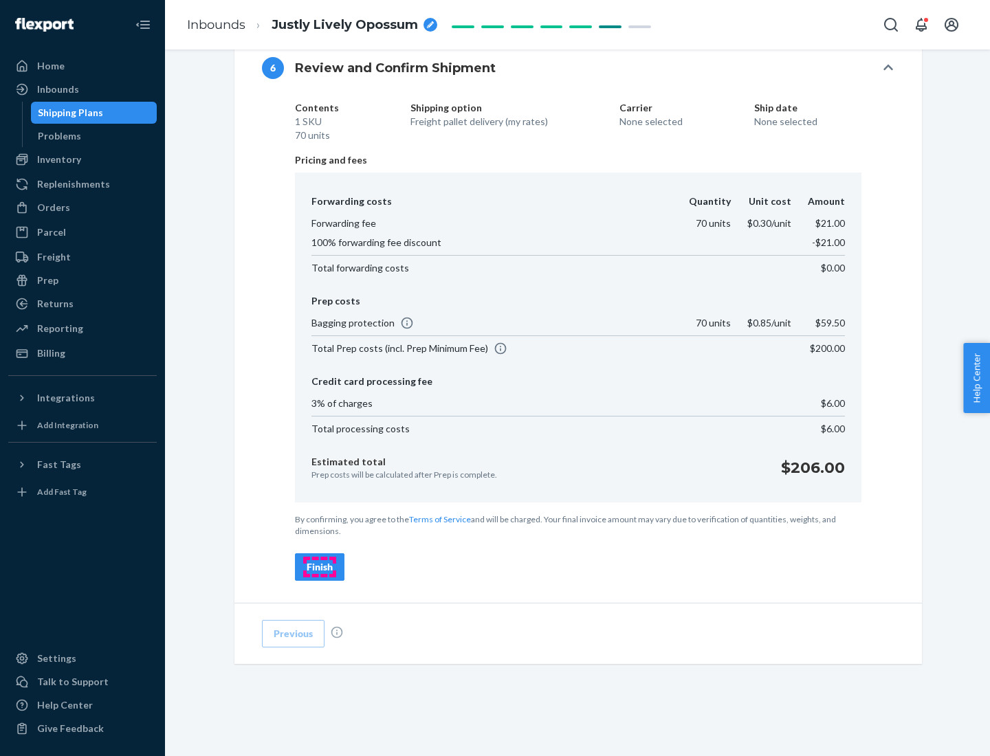
click at [320, 567] on div "Finish" at bounding box center [319, 567] width 26 height 14
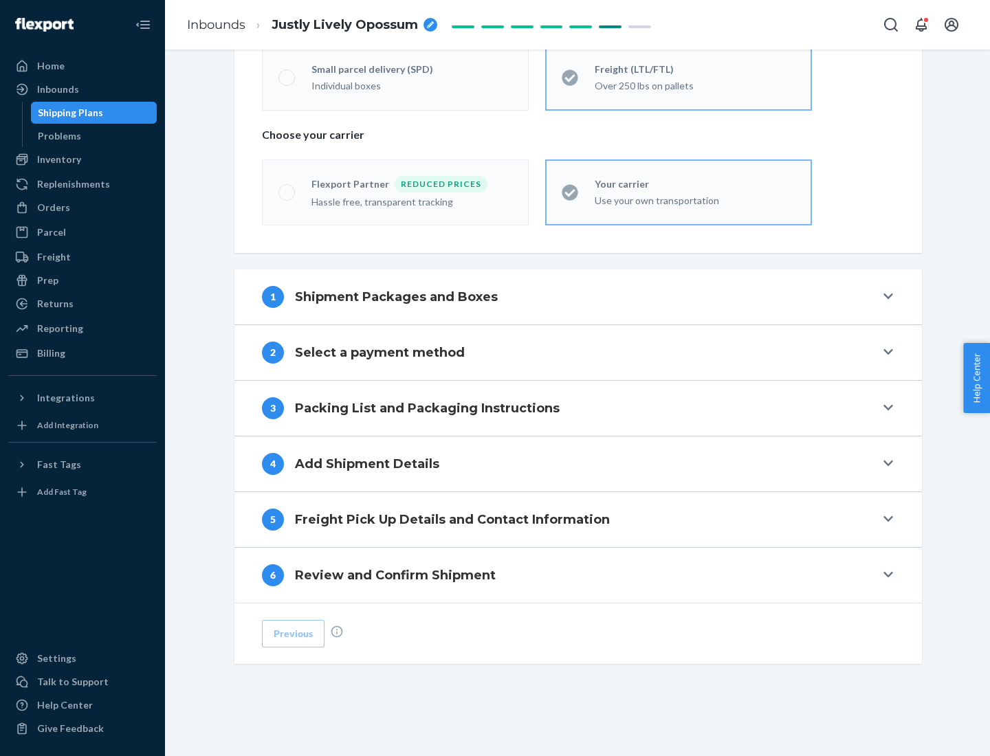
scroll to position [287, 0]
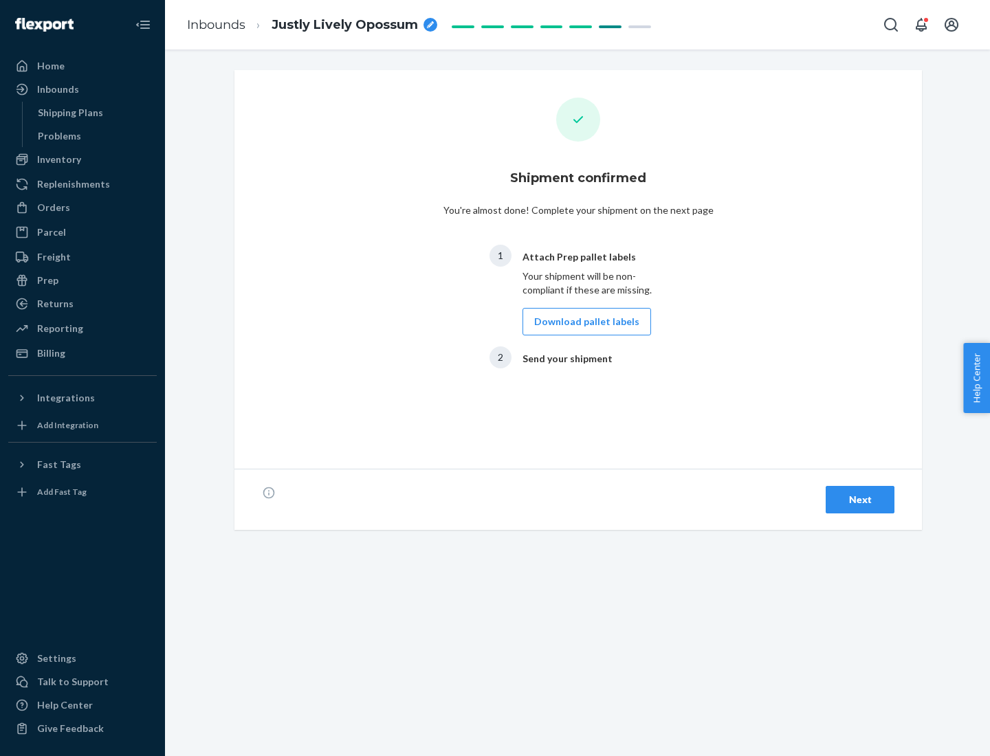
click at [583, 322] on button "Download pallet labels" at bounding box center [586, 321] width 129 height 27
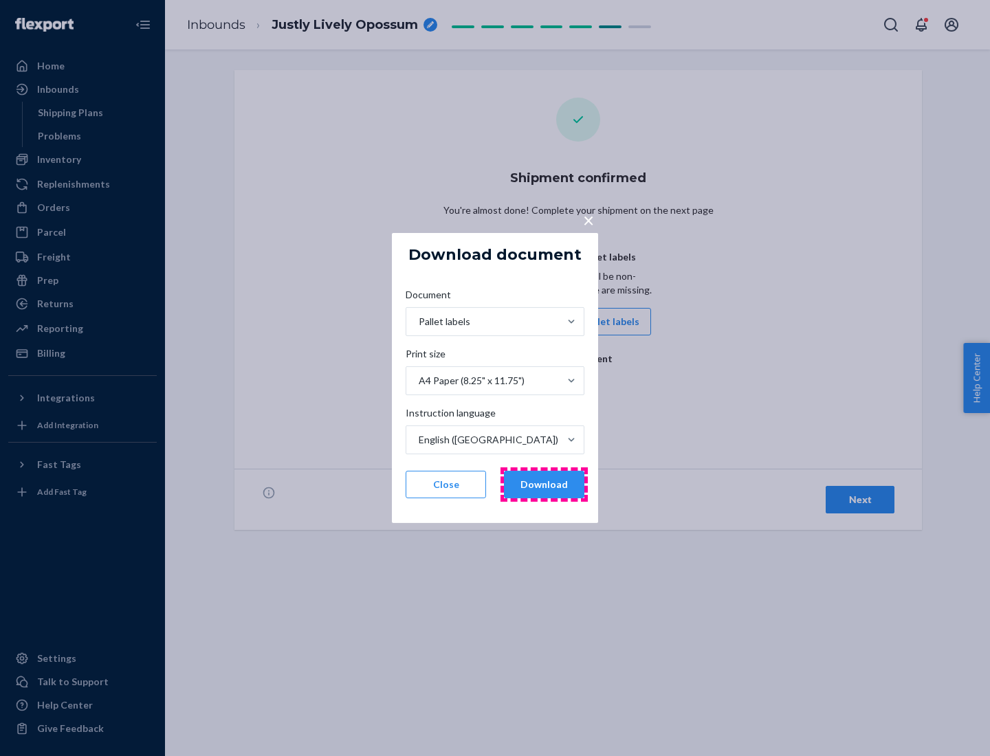
click at [544, 484] on button "Download" at bounding box center [544, 484] width 80 height 27
click at [588, 219] on span "×" at bounding box center [588, 219] width 11 height 23
